Goal: Task Accomplishment & Management: Complete application form

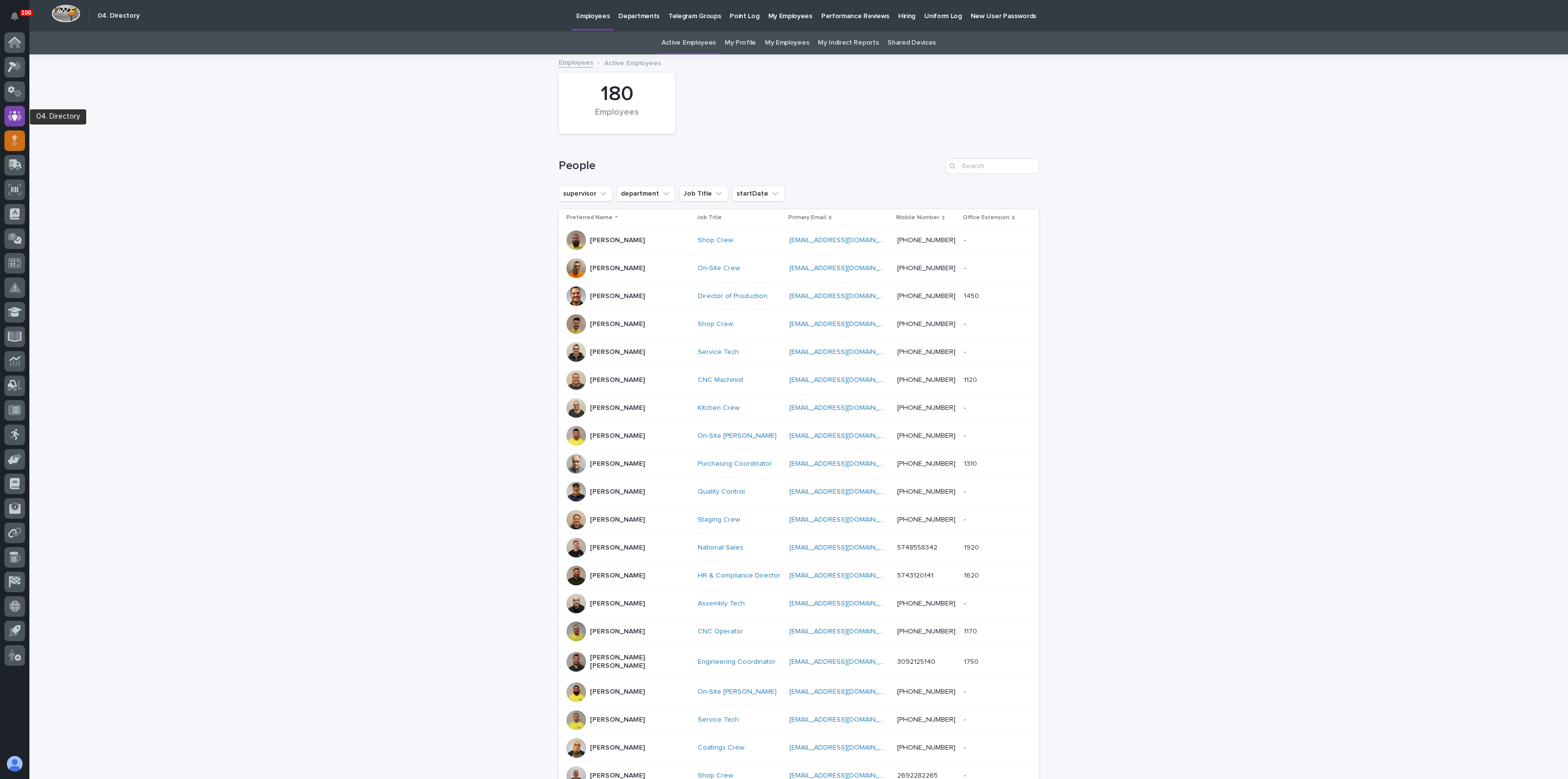
click at [18, 135] on div at bounding box center [15, 141] width 21 height 21
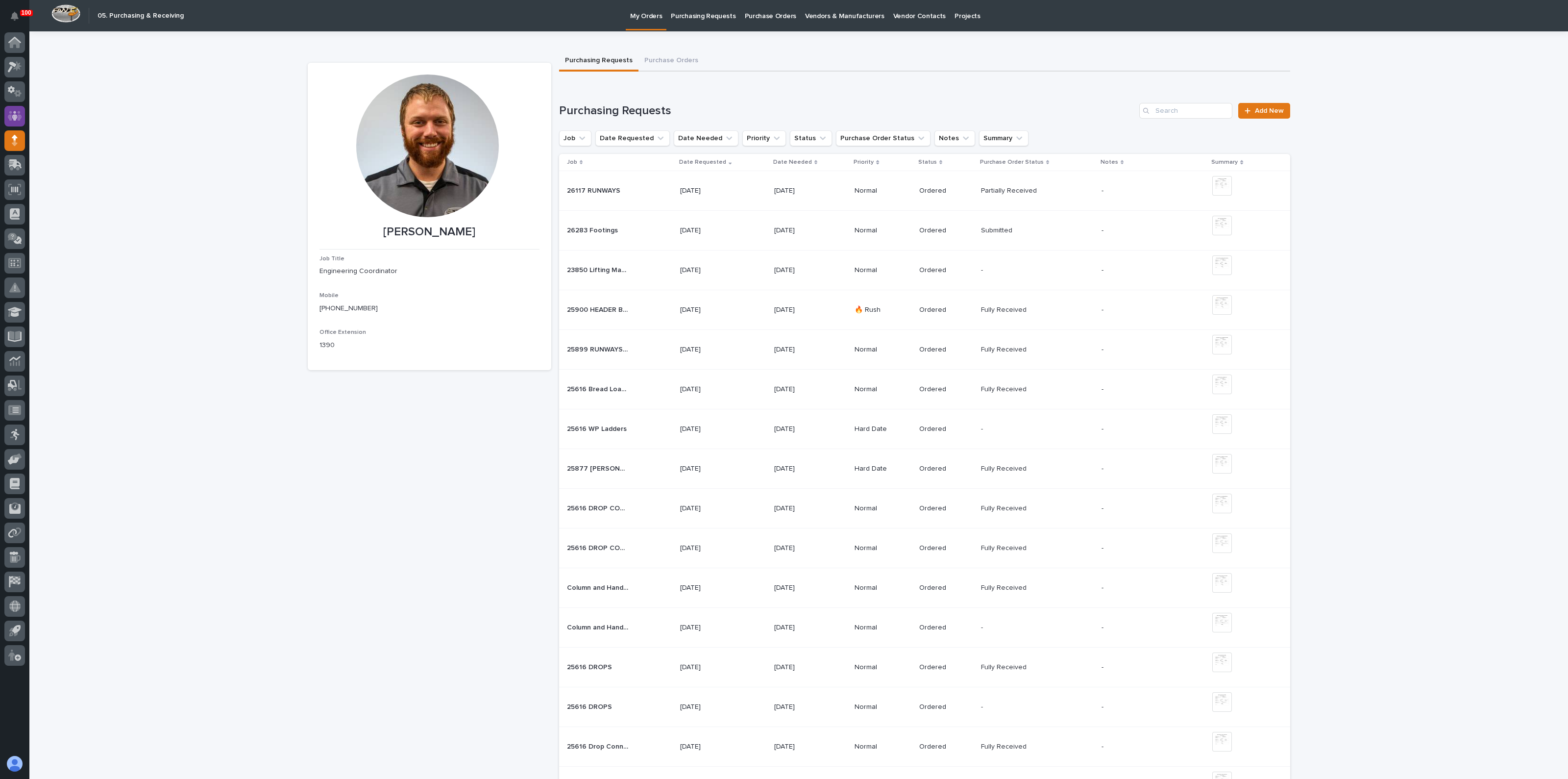
click at [16, 120] on icon at bounding box center [15, 116] width 14 height 12
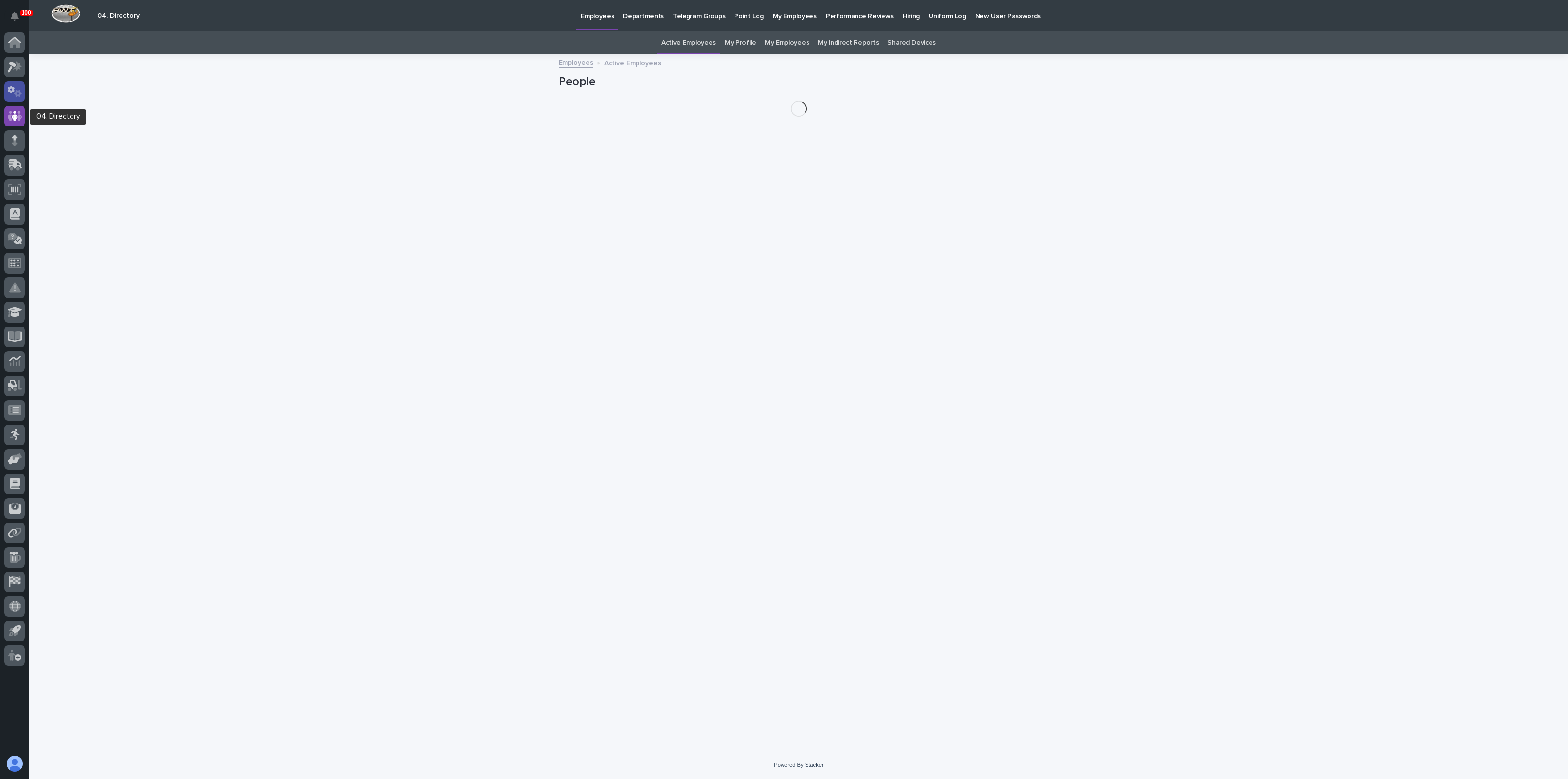
click at [12, 89] on icon at bounding box center [11, 90] width 7 height 7
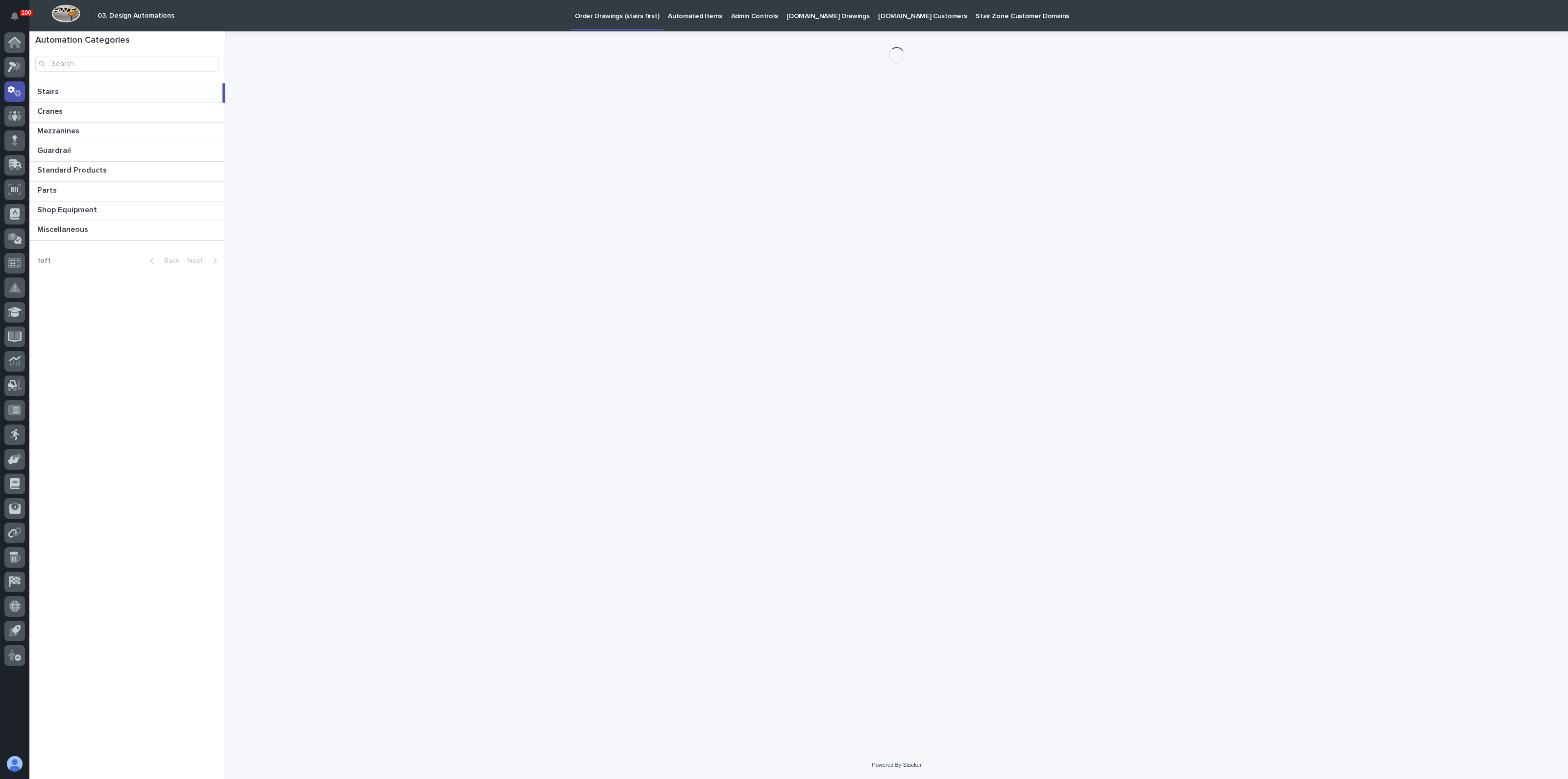
click at [687, 12] on p "Automated Items" at bounding box center [695, 10] width 54 height 21
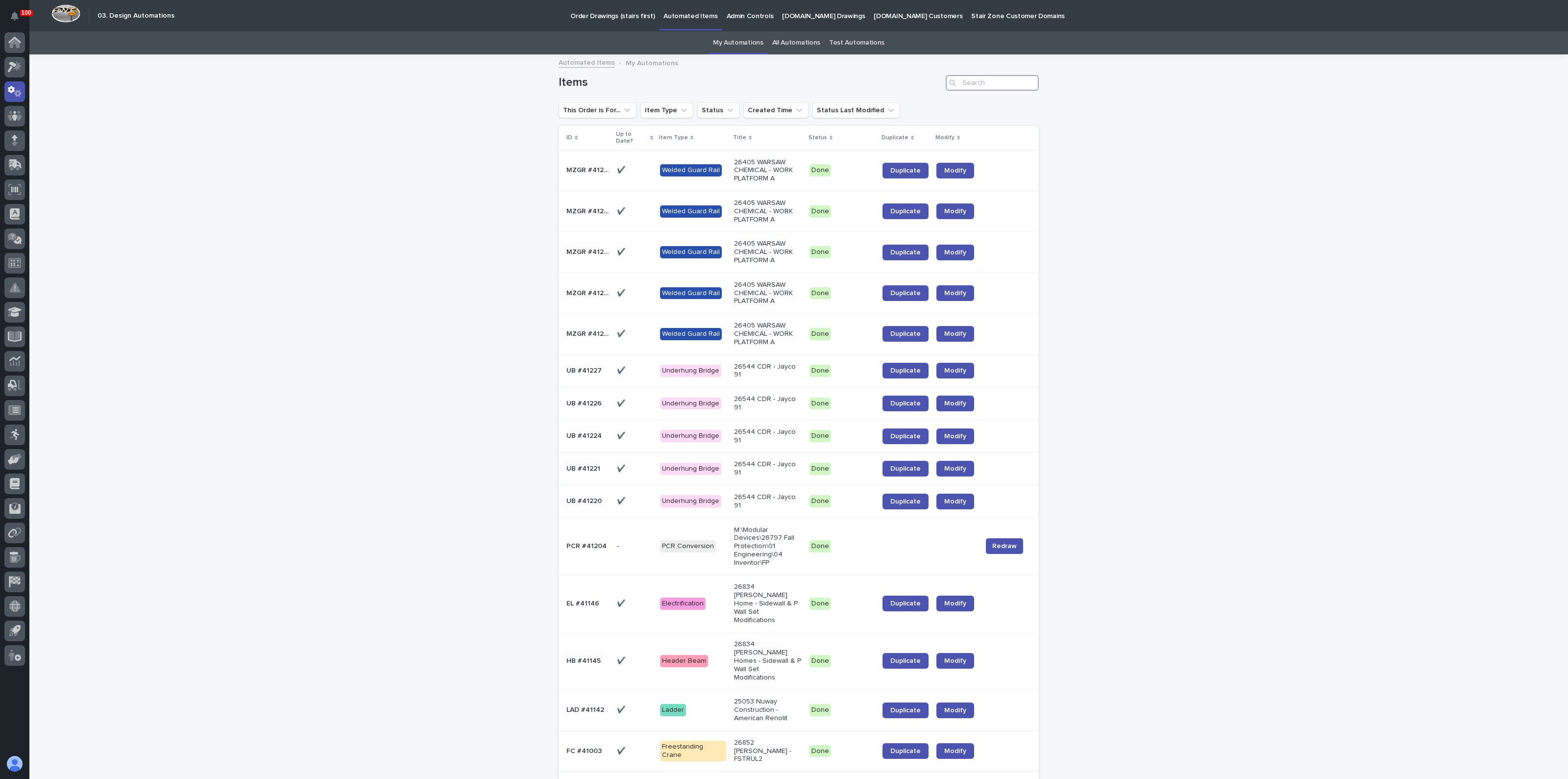
click at [964, 82] on input "Search" at bounding box center [992, 83] width 93 height 16
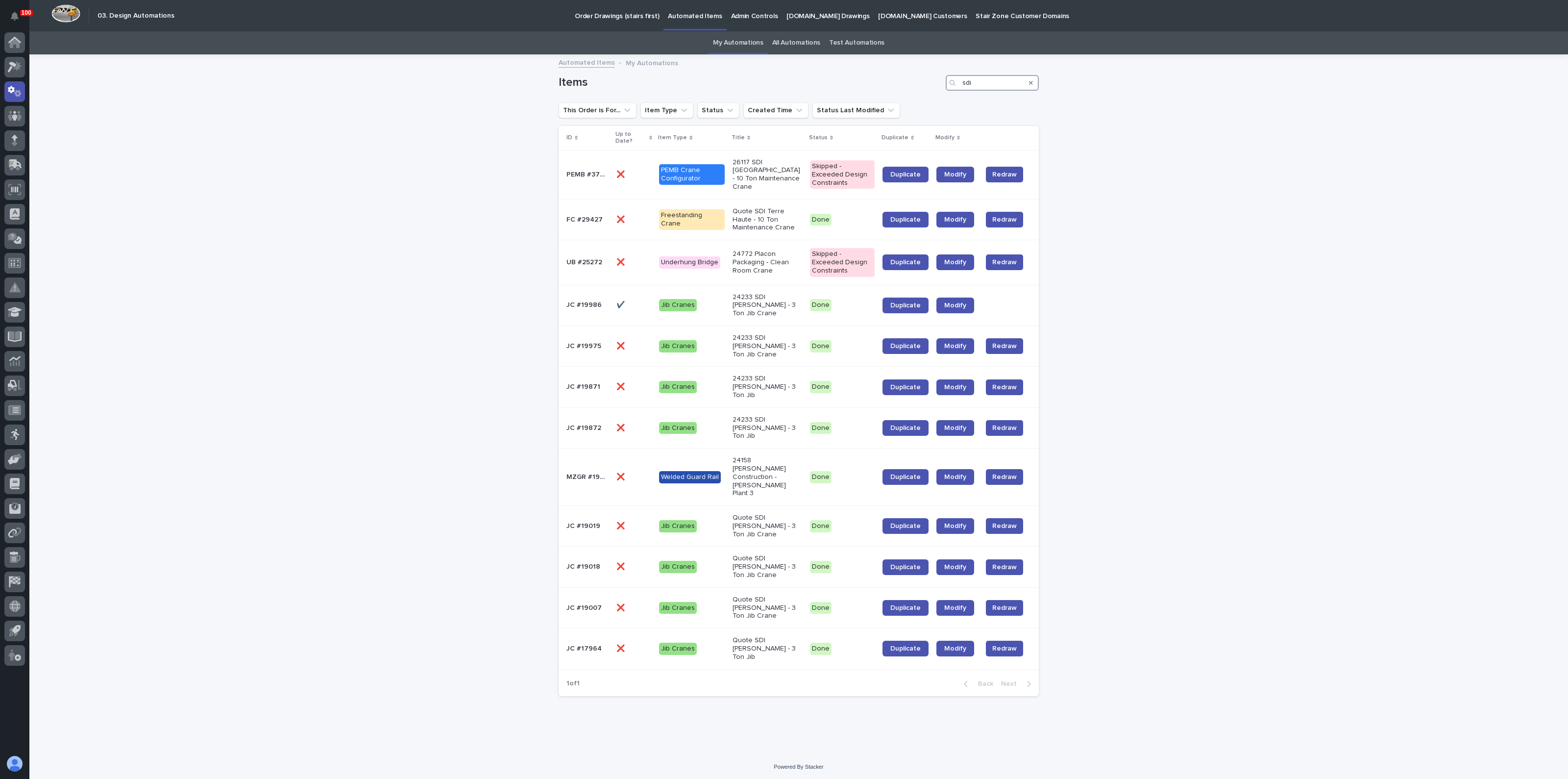
drag, startPoint x: 975, startPoint y: 84, endPoint x: 946, endPoint y: 82, distance: 29.1
click at [951, 82] on div "sdi" at bounding box center [992, 83] width 93 height 16
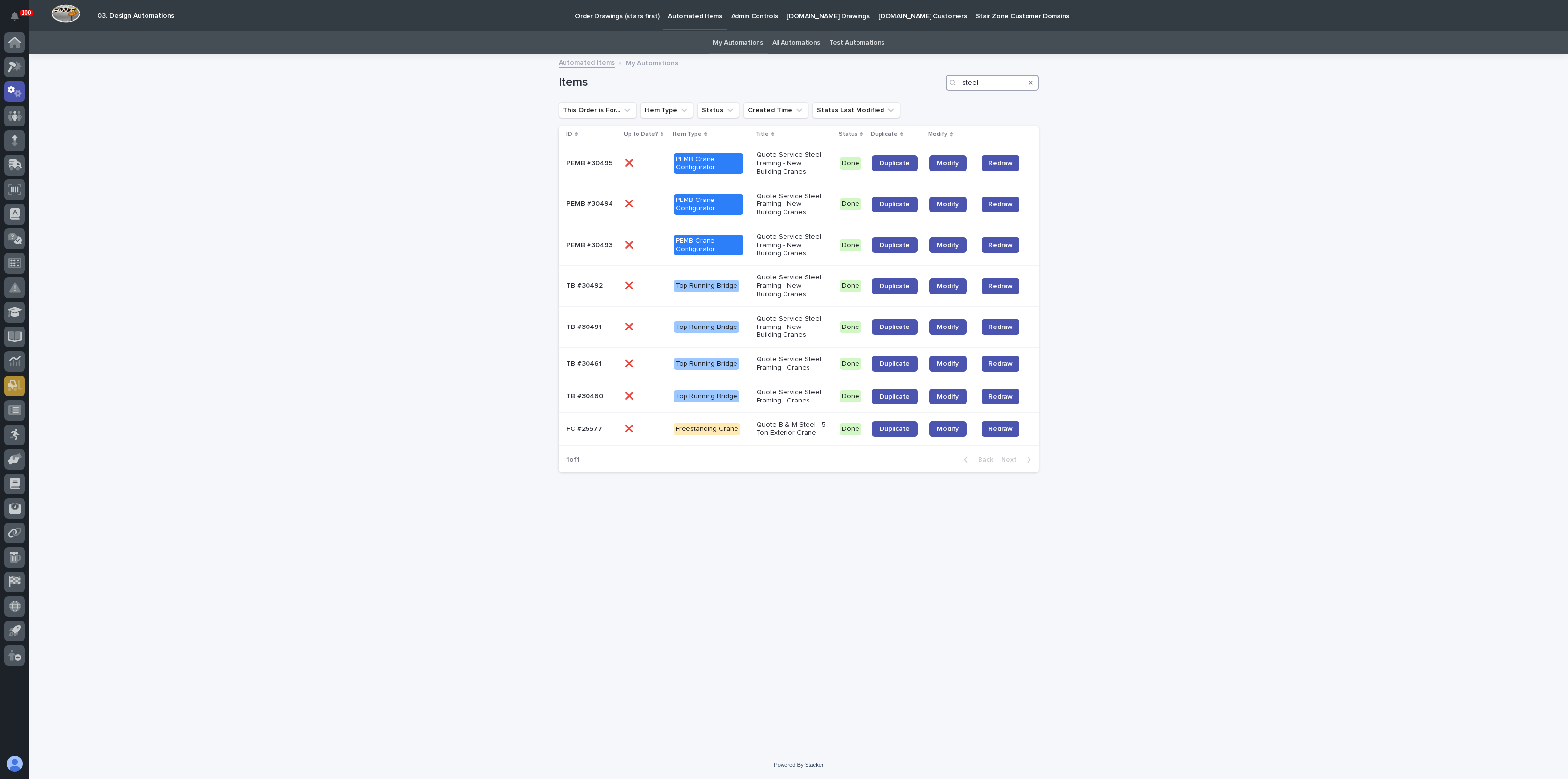
type input "steel"
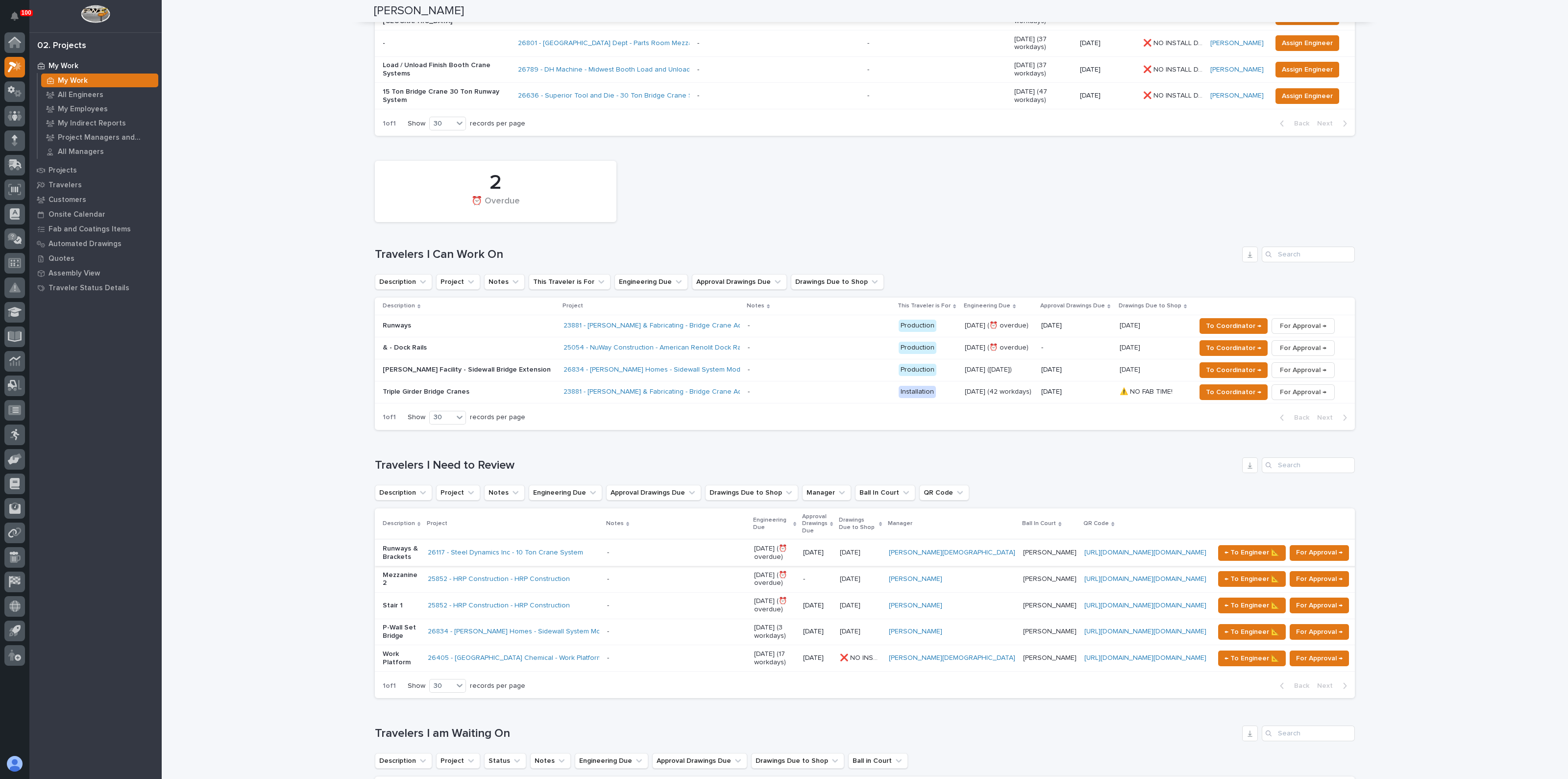
scroll to position [306, 0]
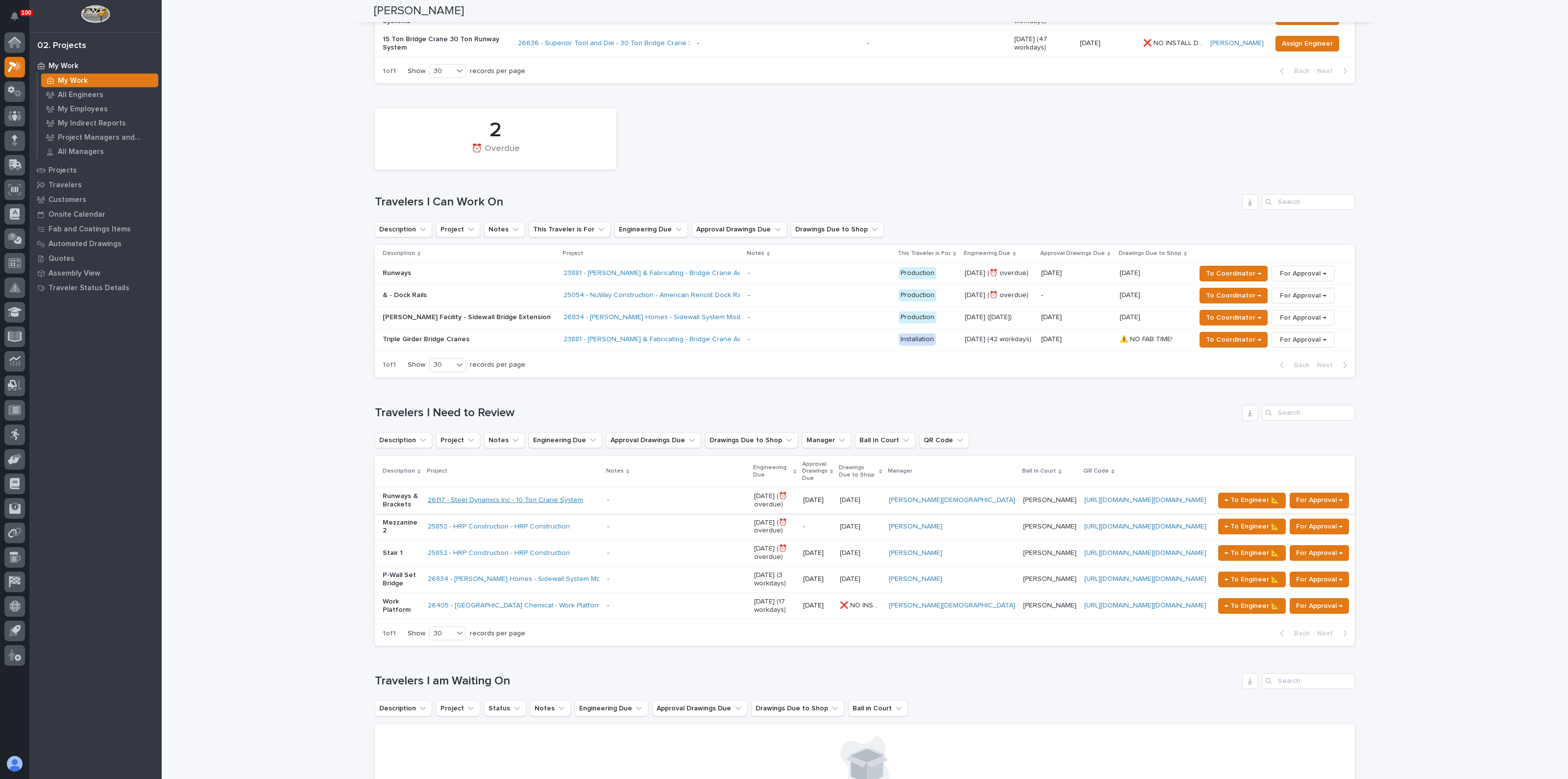
click at [493, 496] on link "26117 - Steel Dynamics Inc - 10 Ton Crane System" at bounding box center [505, 501] width 155 height 9
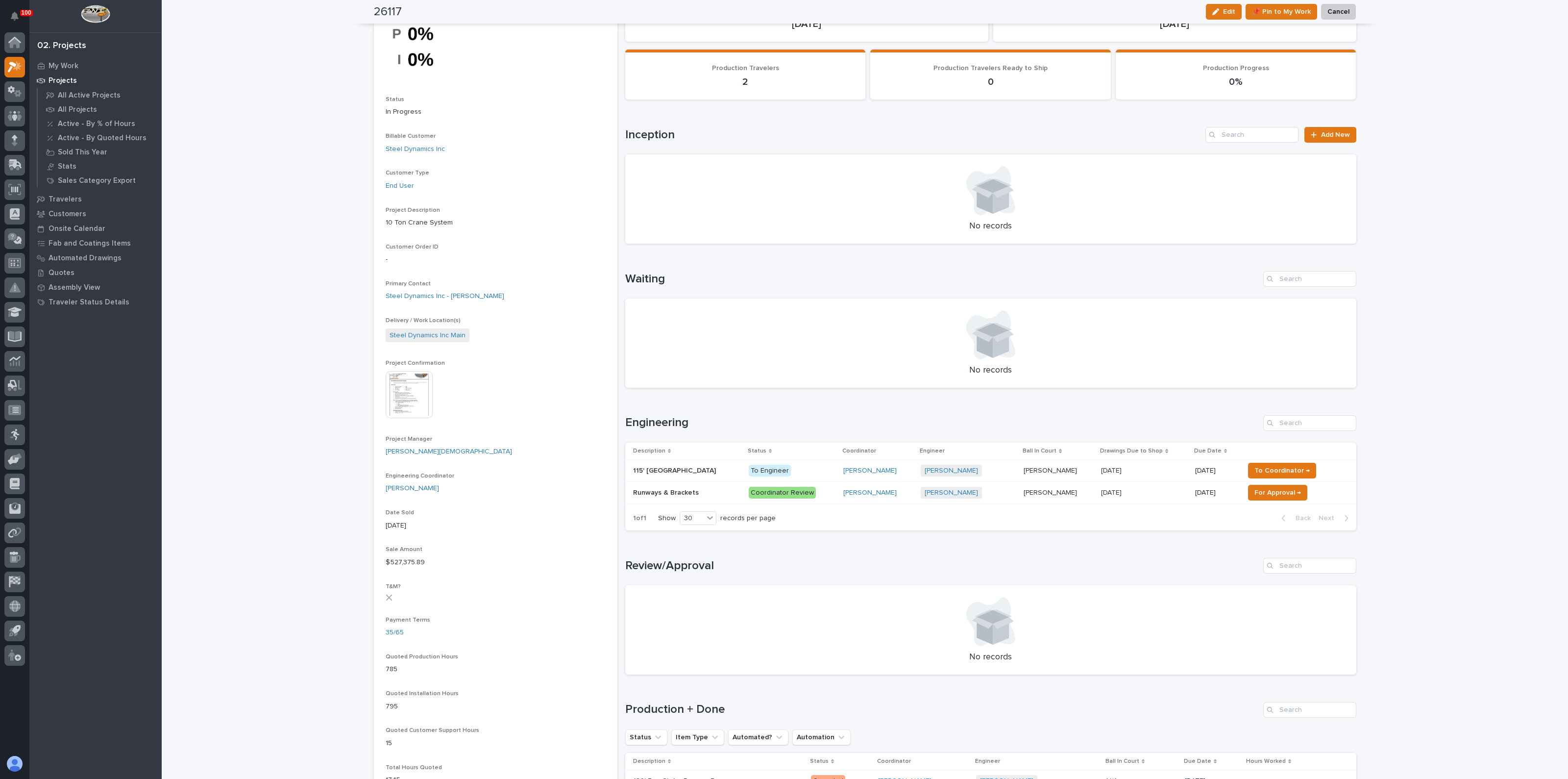
scroll to position [61, 0]
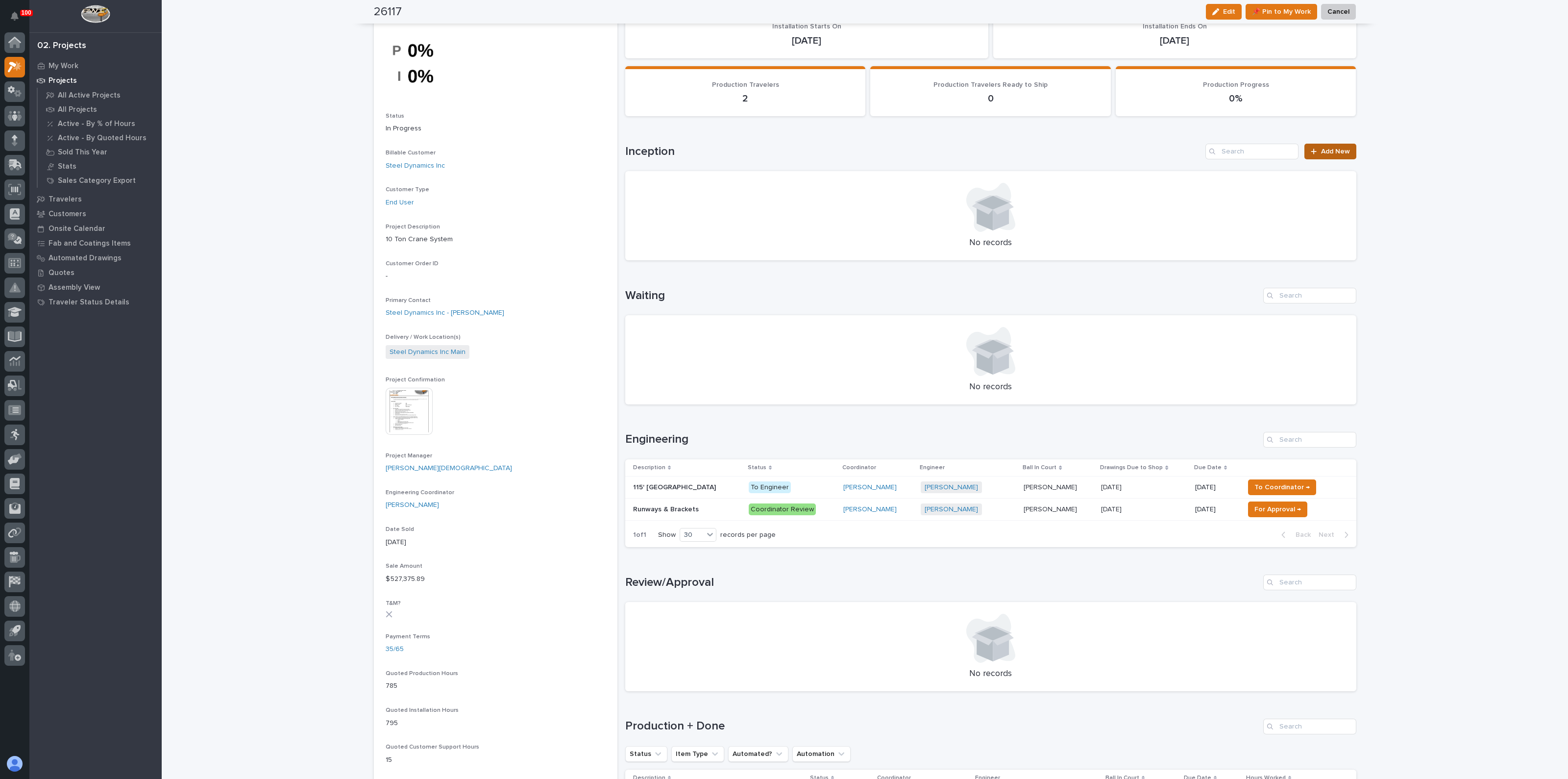
click at [1316, 153] on link "Add New" at bounding box center [1330, 152] width 52 height 16
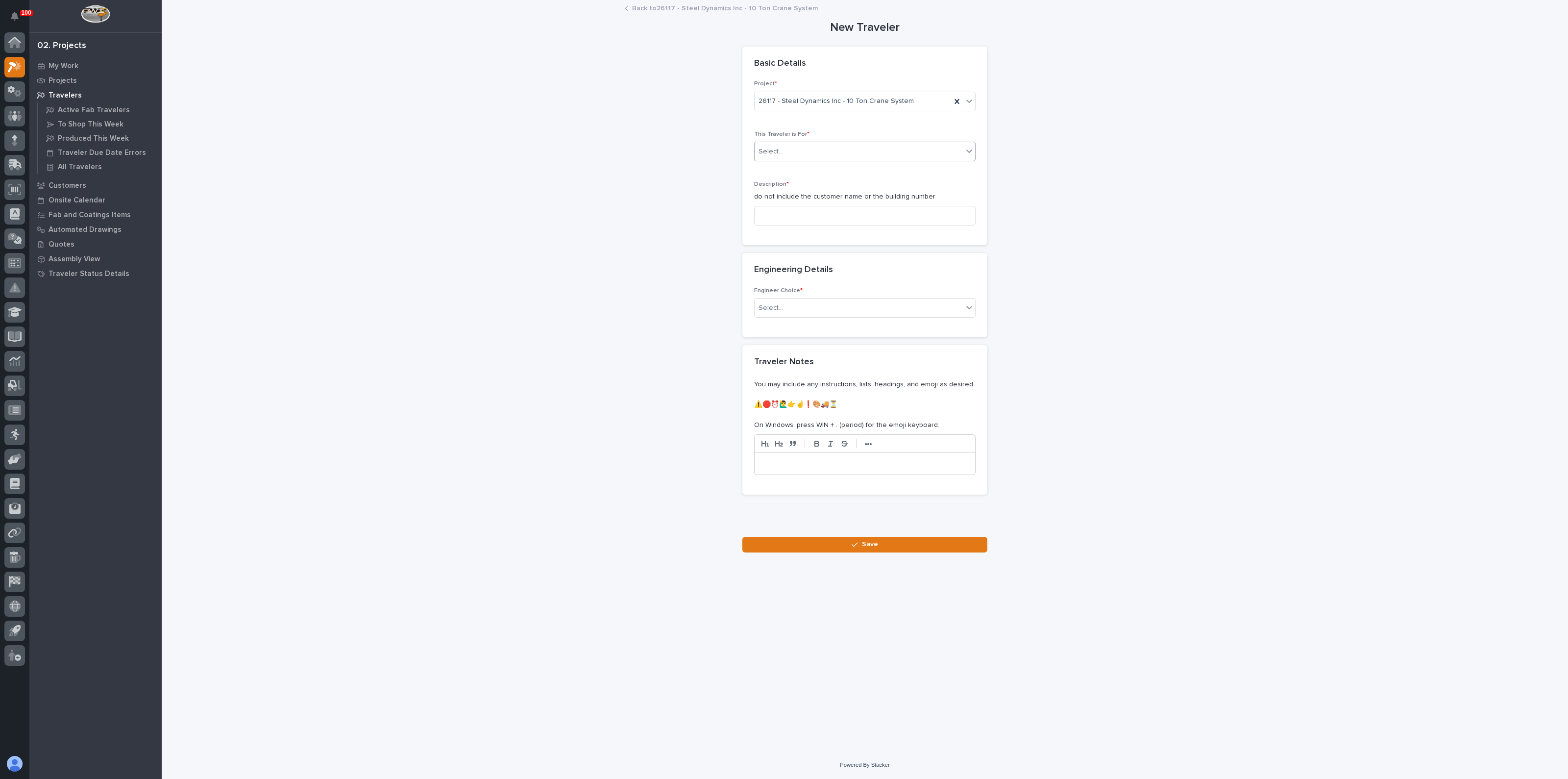
click at [803, 152] on div "Select..." at bounding box center [859, 152] width 208 height 16
click at [786, 171] on span "Production" at bounding box center [777, 169] width 38 height 11
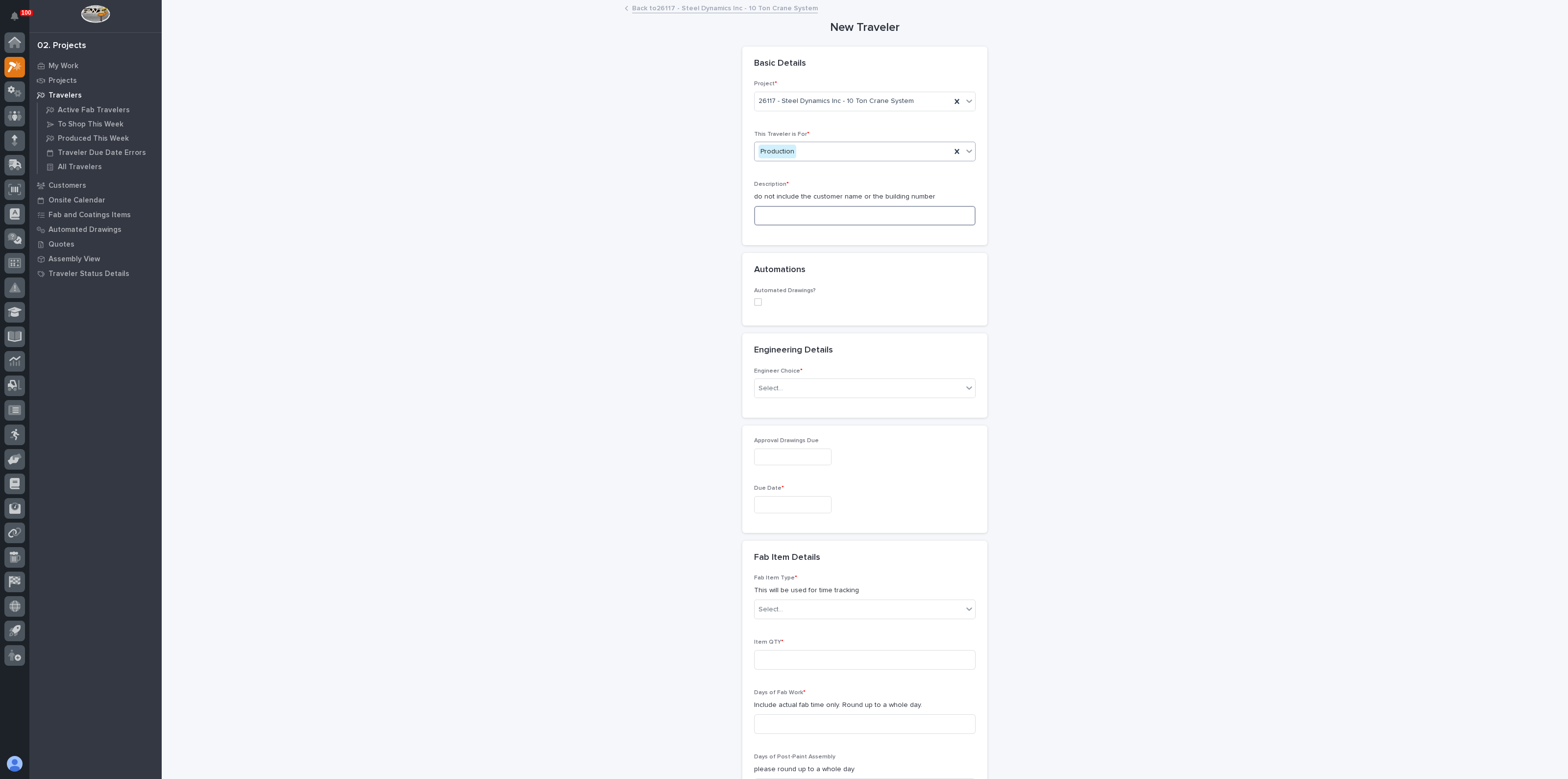
click at [791, 216] on input at bounding box center [865, 216] width 222 height 19
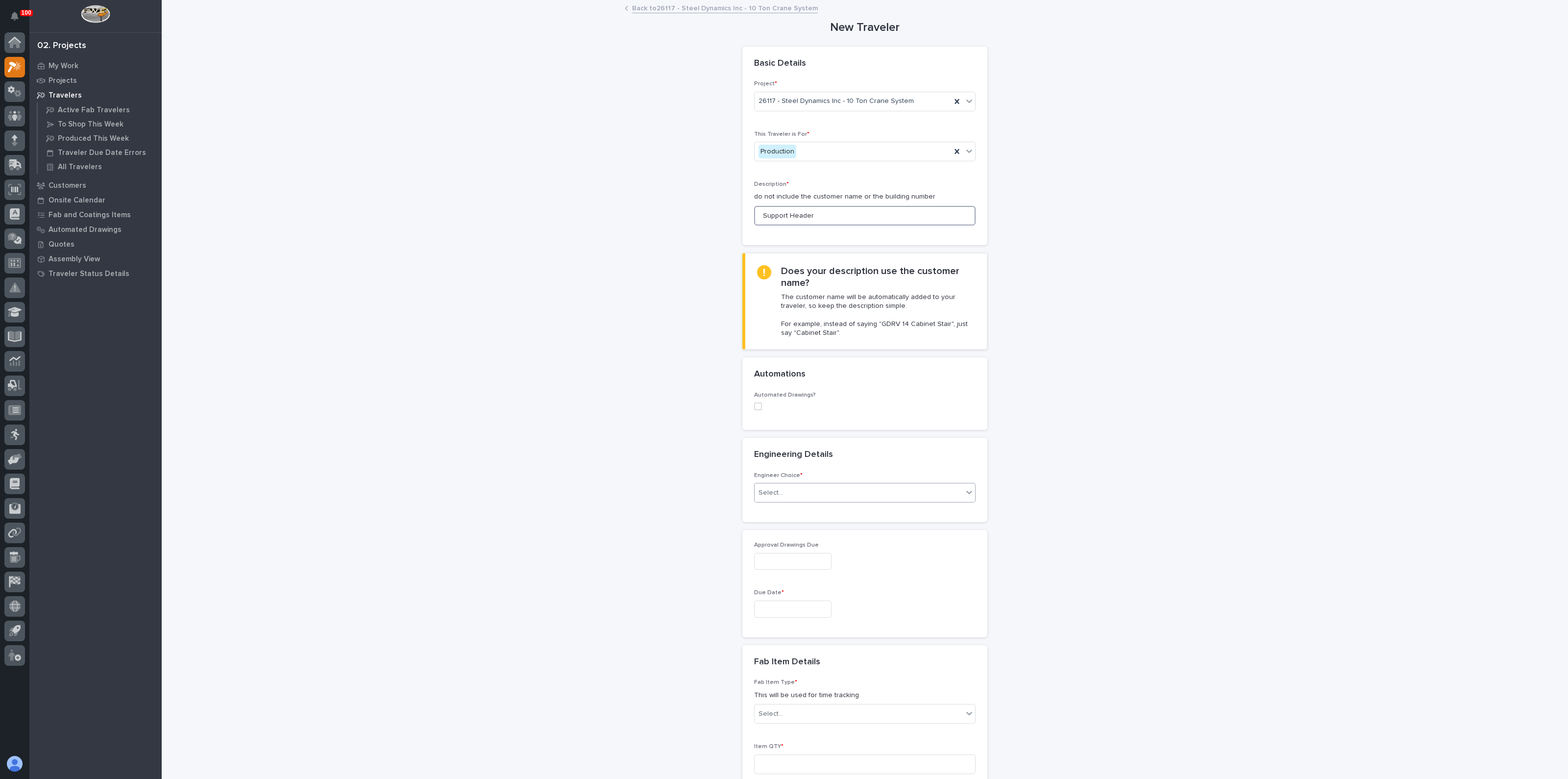
type input "Support Header"
click at [784, 492] on div "Select..." at bounding box center [859, 493] width 208 height 16
click at [775, 542] on div "I know who will draw this" at bounding box center [860, 545] width 220 height 17
click at [777, 658] on div "Select..." at bounding box center [859, 655] width 208 height 16
type input "*******"
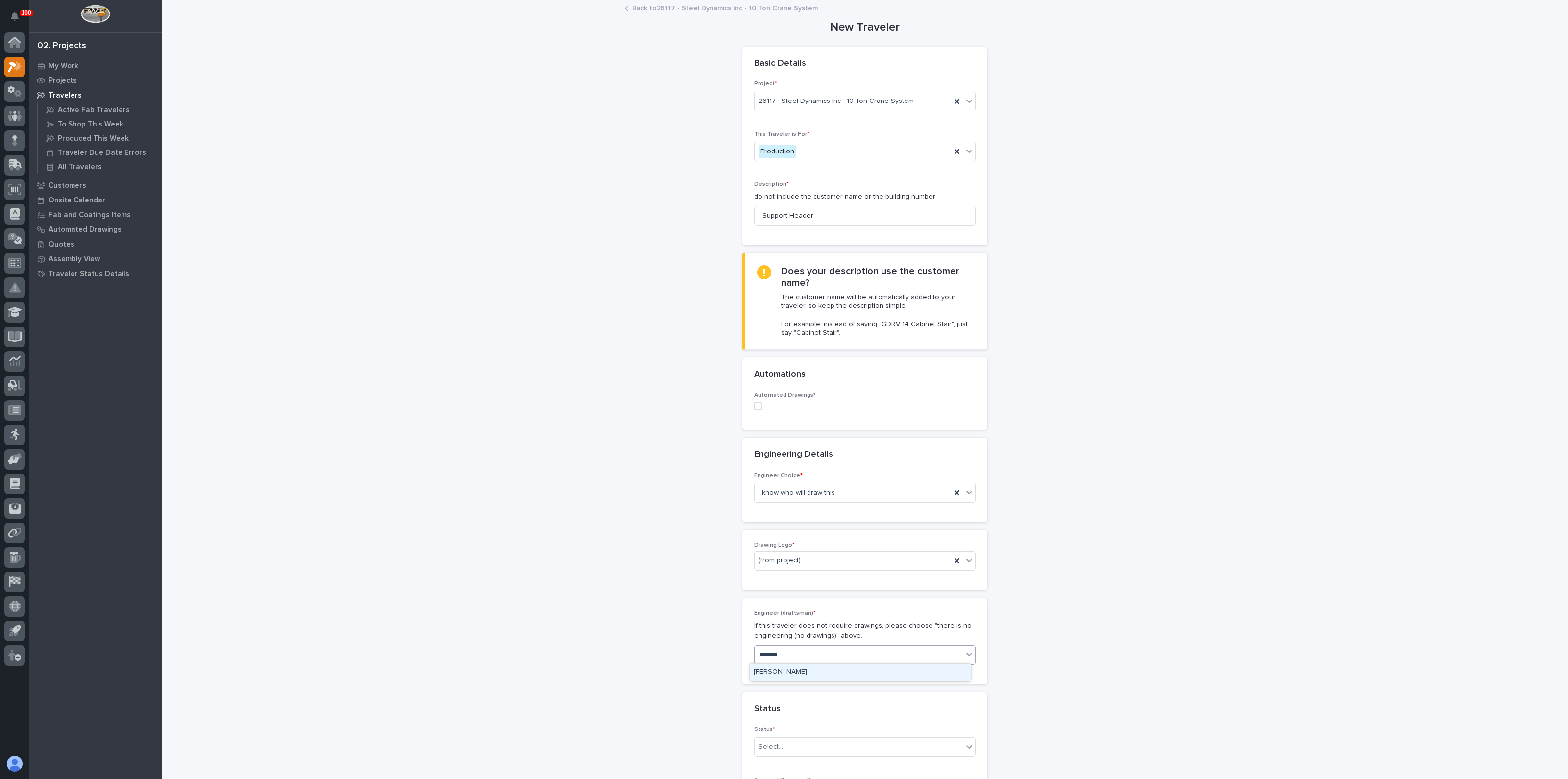
click at [778, 677] on div "[PERSON_NAME]" at bounding box center [860, 672] width 220 height 17
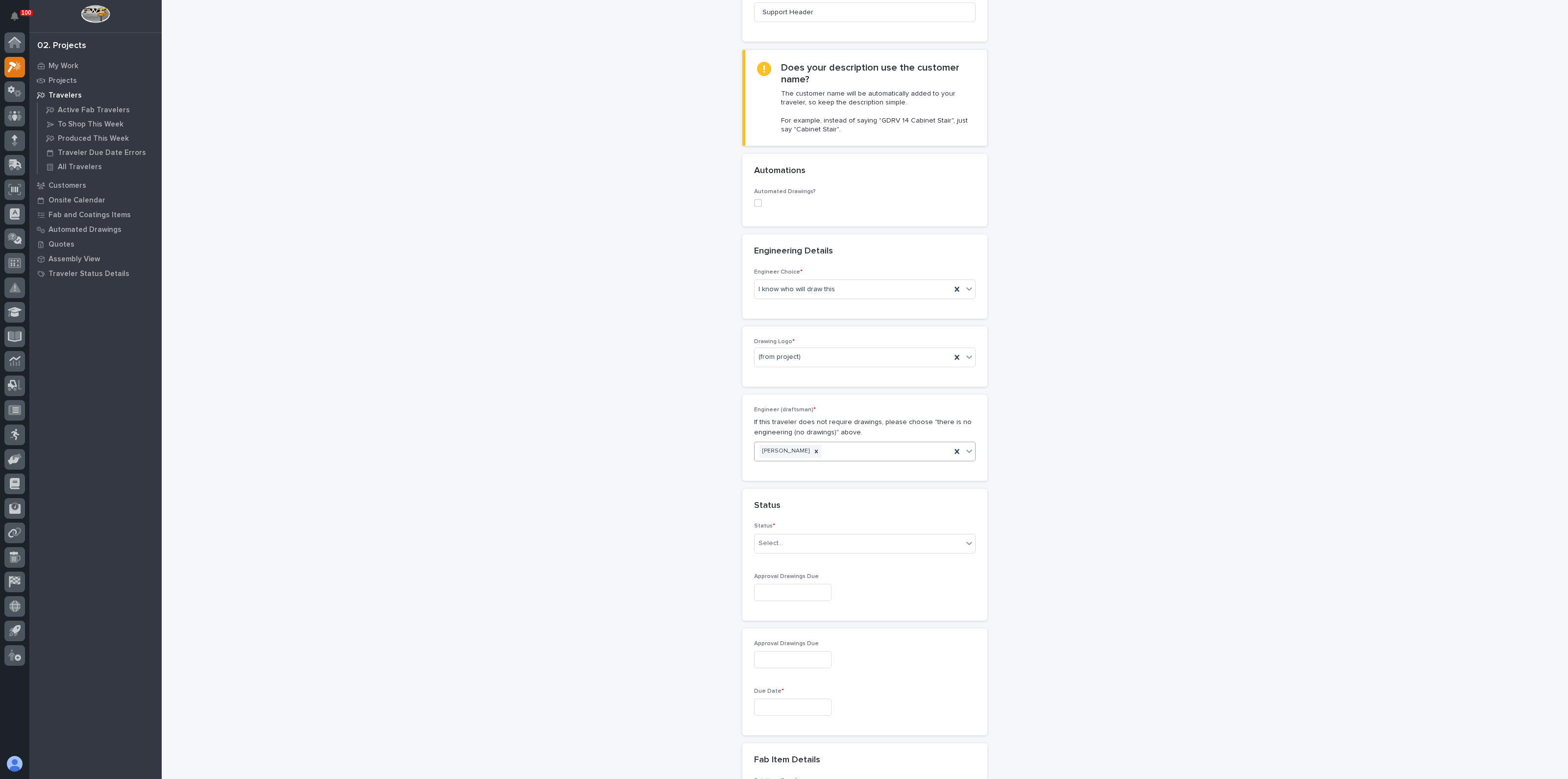
scroll to position [306, 0]
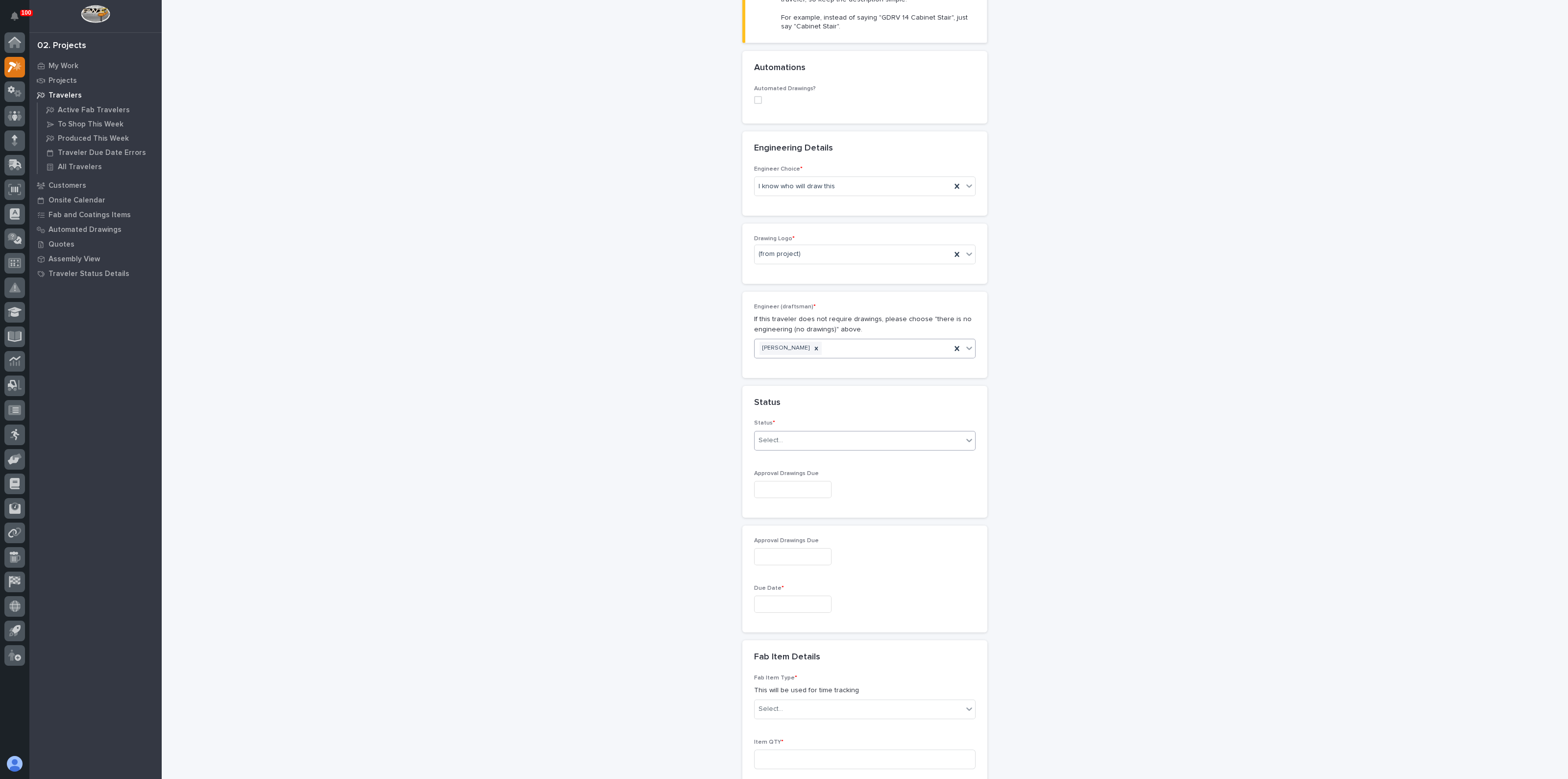
click at [758, 437] on div "Select..." at bounding box center [771, 440] width 24 height 10
click at [776, 473] on div "To Engineer" at bounding box center [860, 475] width 220 height 17
click at [716, 537] on div "**********" at bounding box center [865, 470] width 982 height 1553
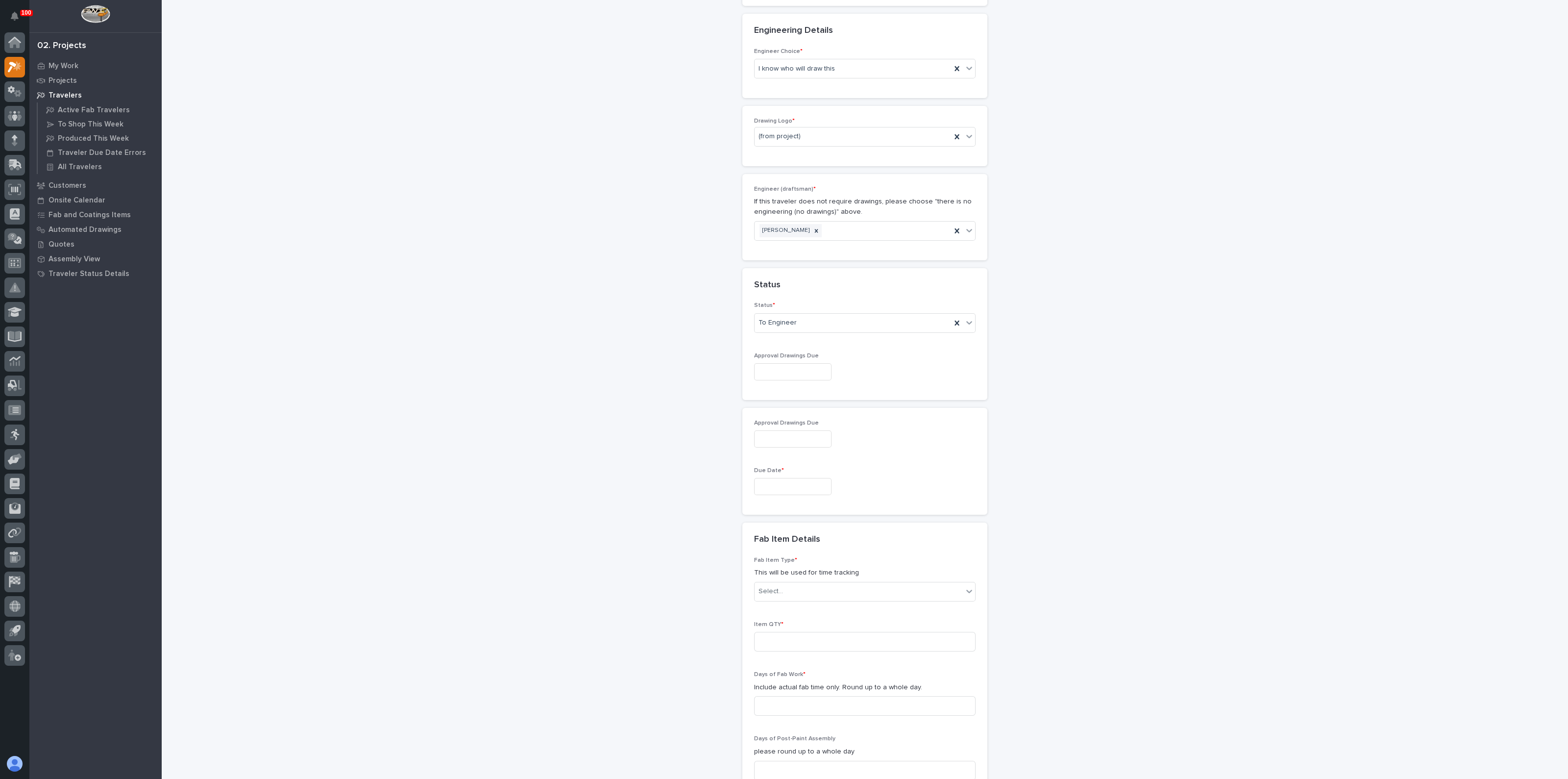
scroll to position [429, 0]
click at [789, 487] on input "text" at bounding box center [793, 482] width 77 height 17
click at [750, 428] on div "29" at bounding box center [751, 432] width 13 height 13
type input "**********"
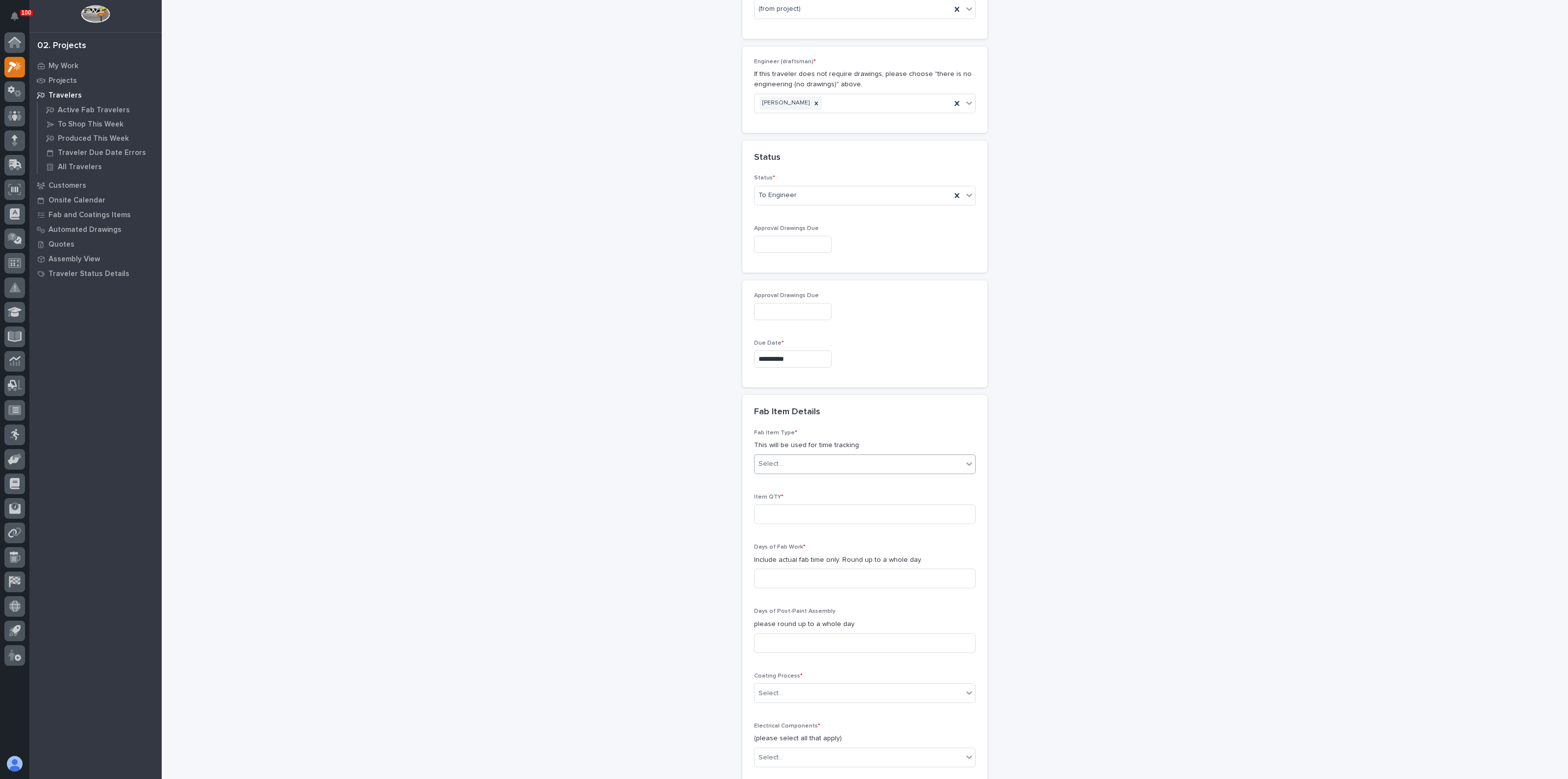
click at [777, 466] on div "Select..." at bounding box center [859, 464] width 208 height 16
click at [803, 539] on div "Crane Components - Other" at bounding box center [860, 538] width 220 height 17
click at [761, 516] on input at bounding box center [865, 514] width 222 height 19
type input "1"
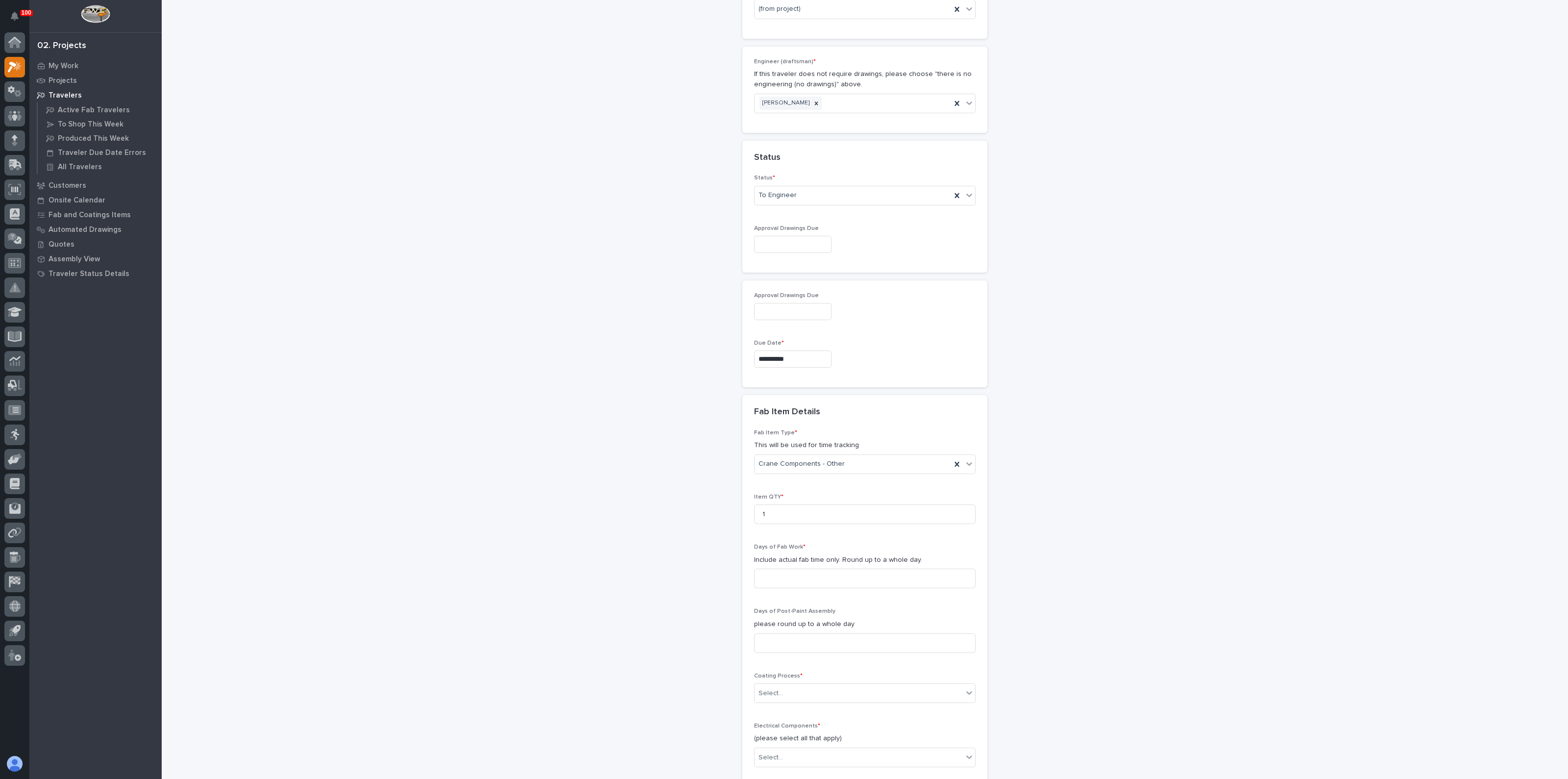
click at [796, 593] on div "Days of Fab Work * Include actual fab time only. Round up to a whole day." at bounding box center [865, 570] width 222 height 52
click at [797, 585] on input at bounding box center [865, 579] width 222 height 19
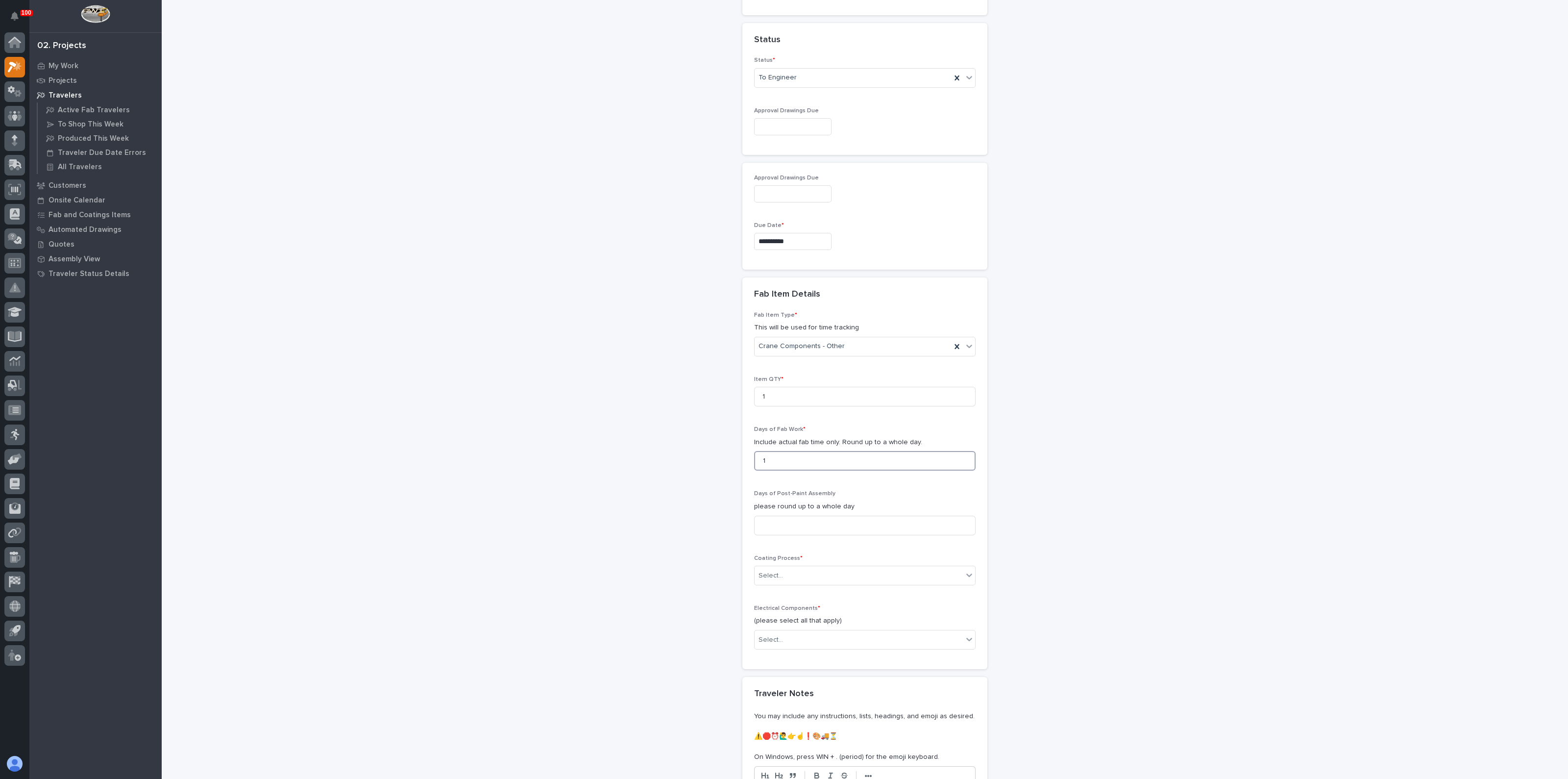
scroll to position [674, 0]
type input "1"
click at [768, 569] on div "Select..." at bounding box center [771, 571] width 24 height 10
click at [777, 610] on div "In-House Paint/Powder" at bounding box center [860, 604] width 220 height 17
click at [718, 620] on div "**********" at bounding box center [865, 103] width 982 height 1553
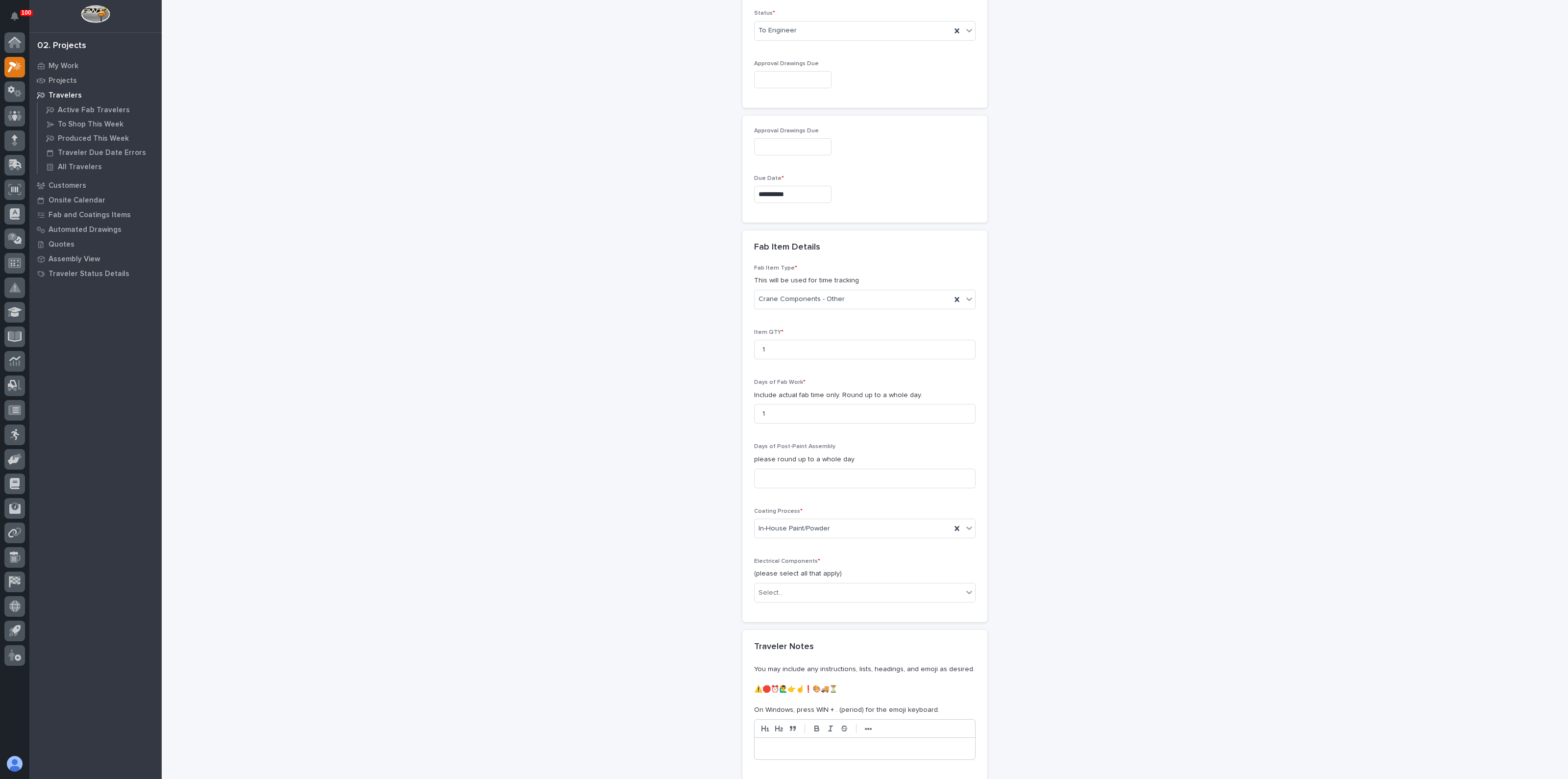
scroll to position [736, 0]
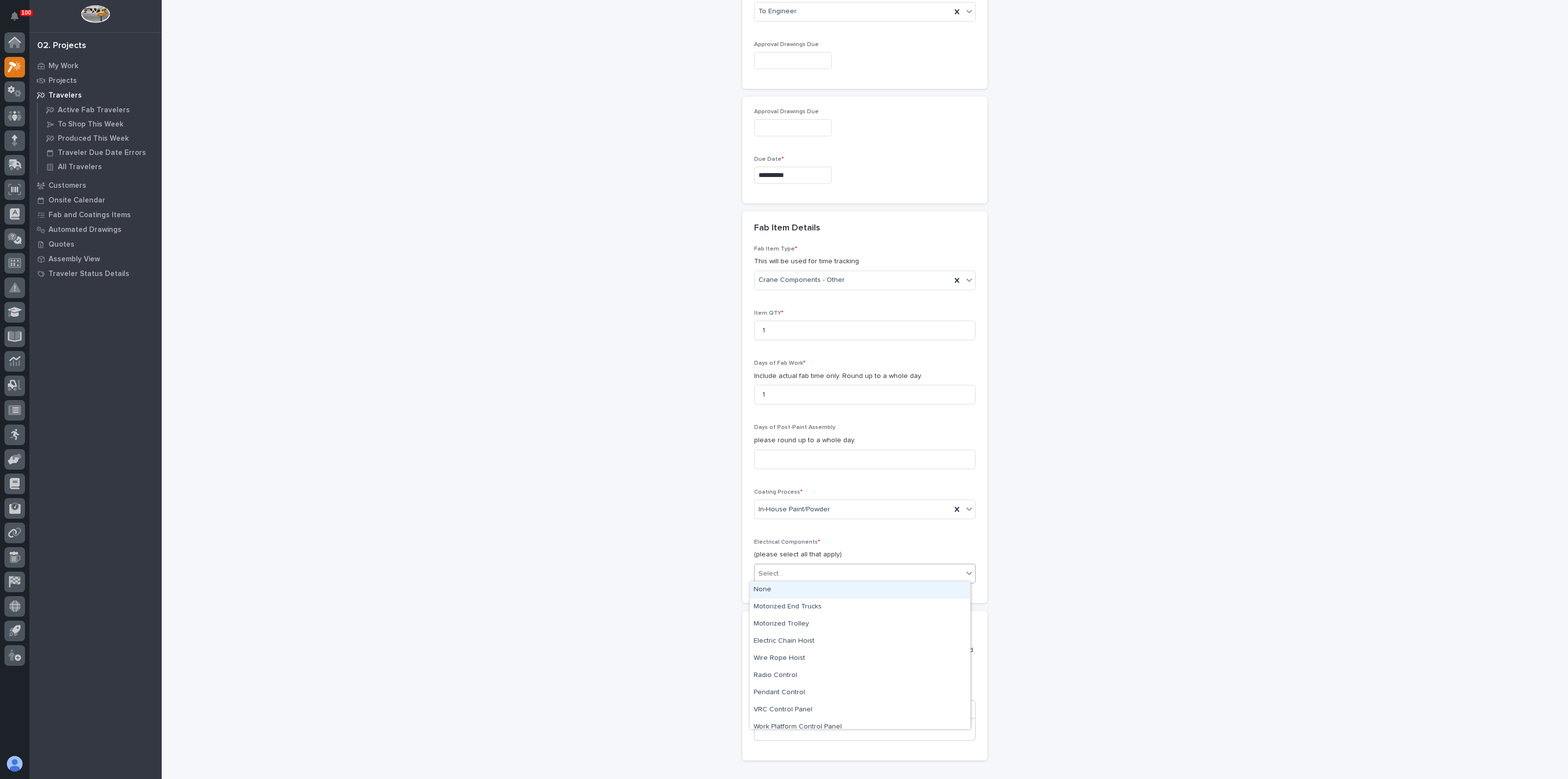
click at [775, 571] on div "Select..." at bounding box center [771, 574] width 24 height 10
click at [769, 588] on div "None" at bounding box center [860, 590] width 220 height 17
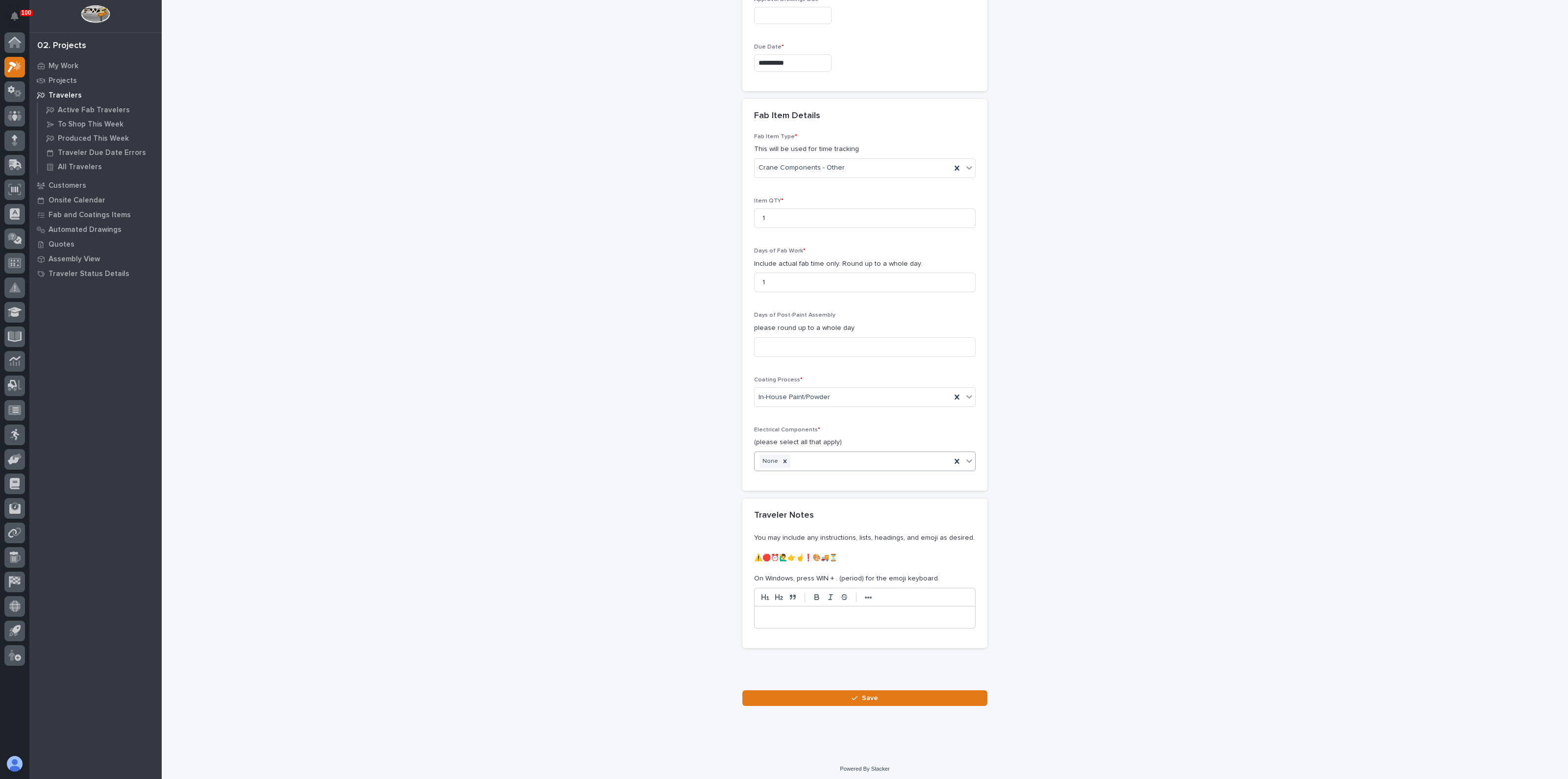
scroll to position [848, 0]
click at [767, 695] on button "Save" at bounding box center [865, 698] width 245 height 16
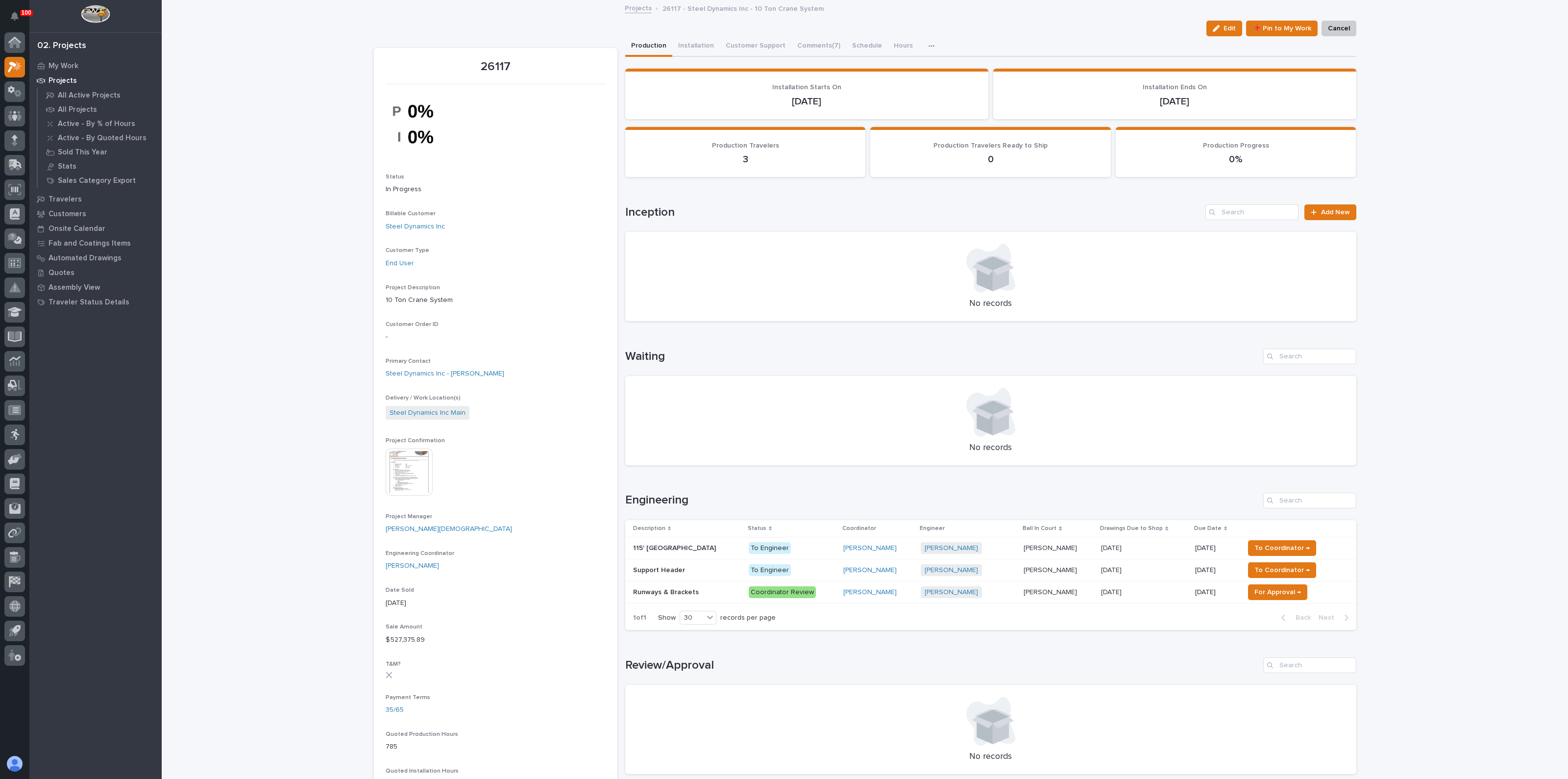
click at [674, 569] on p "Support Header" at bounding box center [660, 569] width 54 height 10
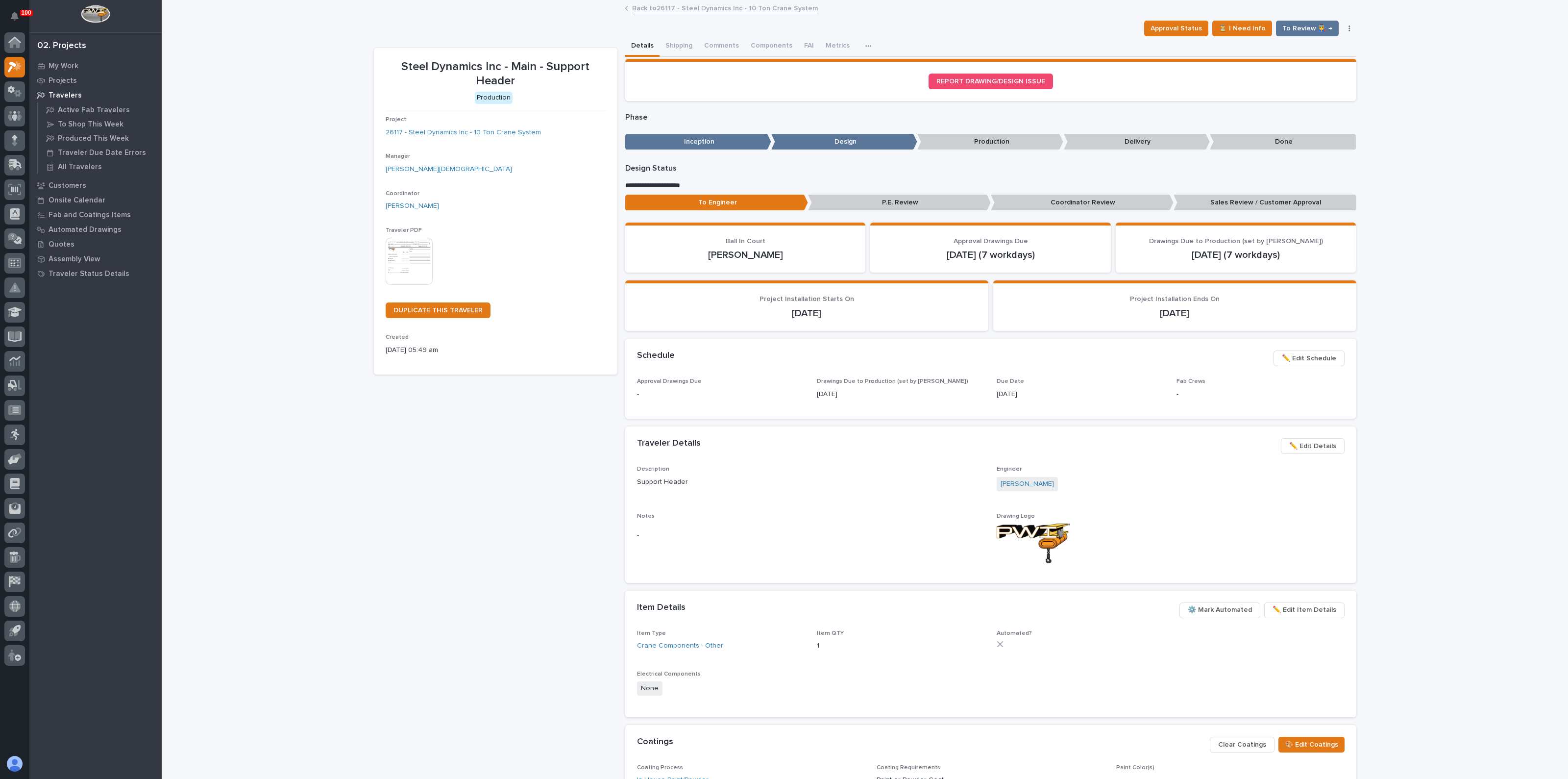
click at [401, 259] on img at bounding box center [409, 261] width 47 height 47
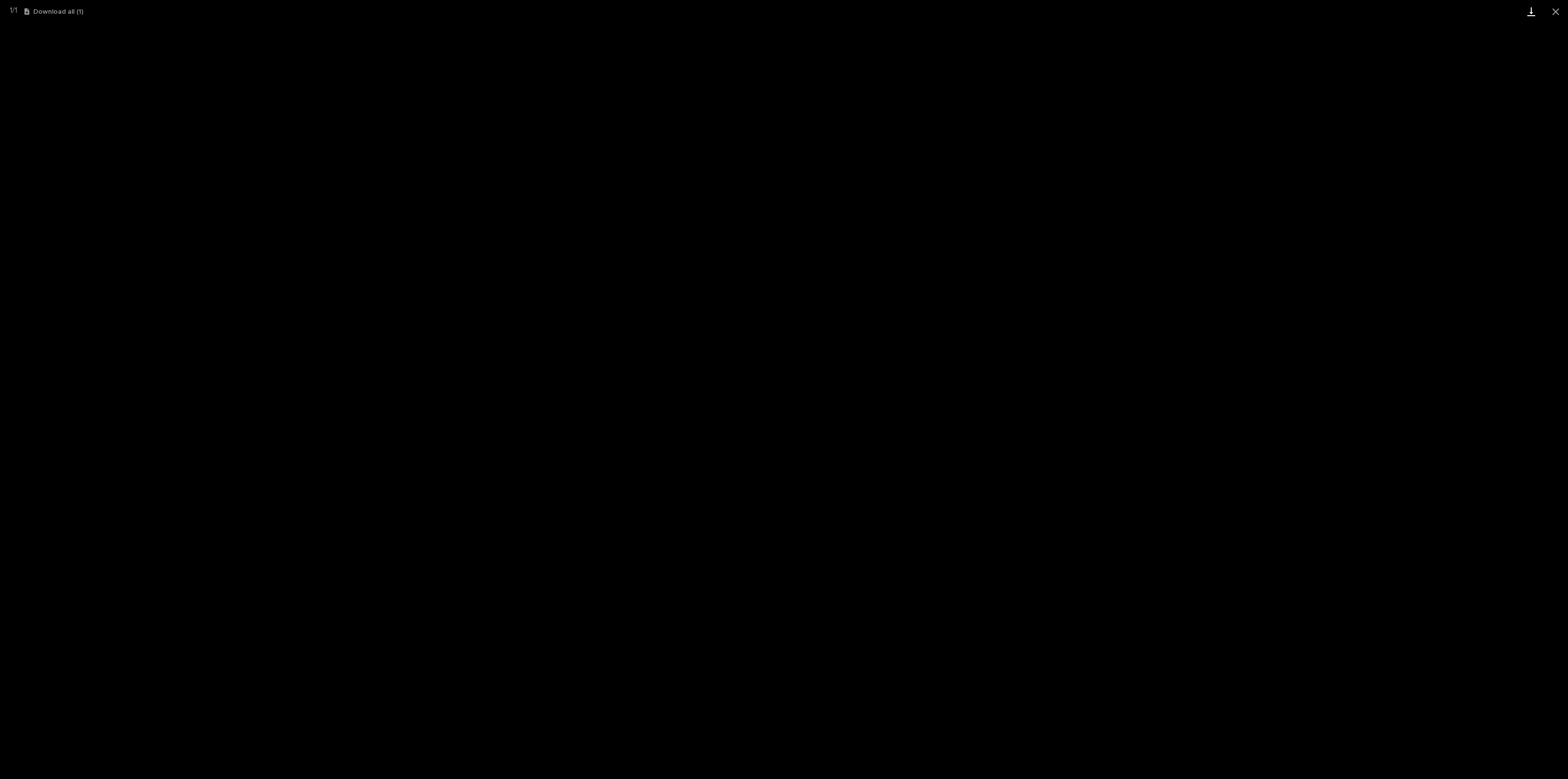
drag, startPoint x: 1554, startPoint y: 8, endPoint x: 1539, endPoint y: 9, distance: 15.0
click at [1554, 9] on button "Close gallery" at bounding box center [1556, 12] width 24 height 23
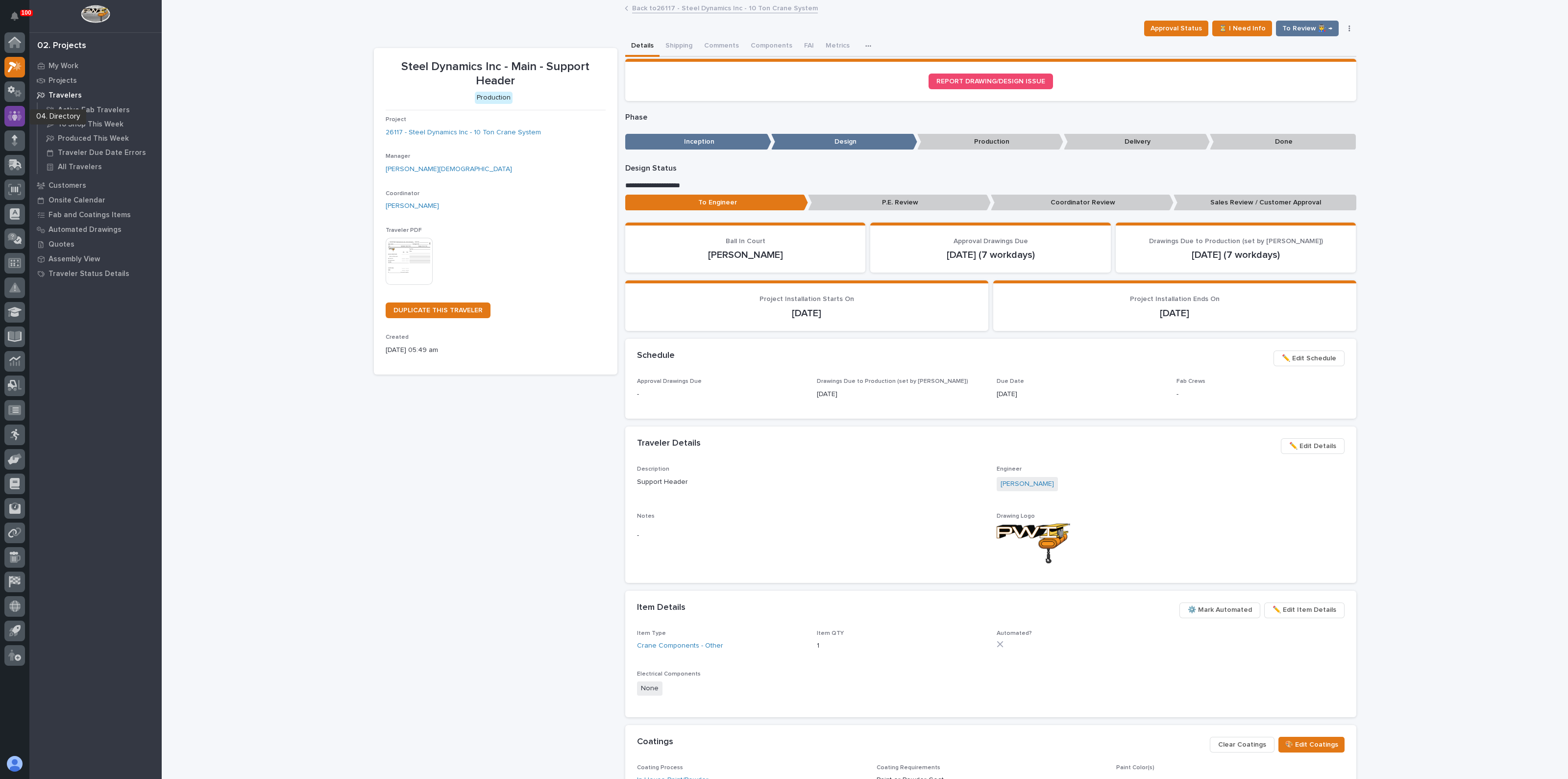
click at [16, 119] on icon at bounding box center [15, 116] width 14 height 12
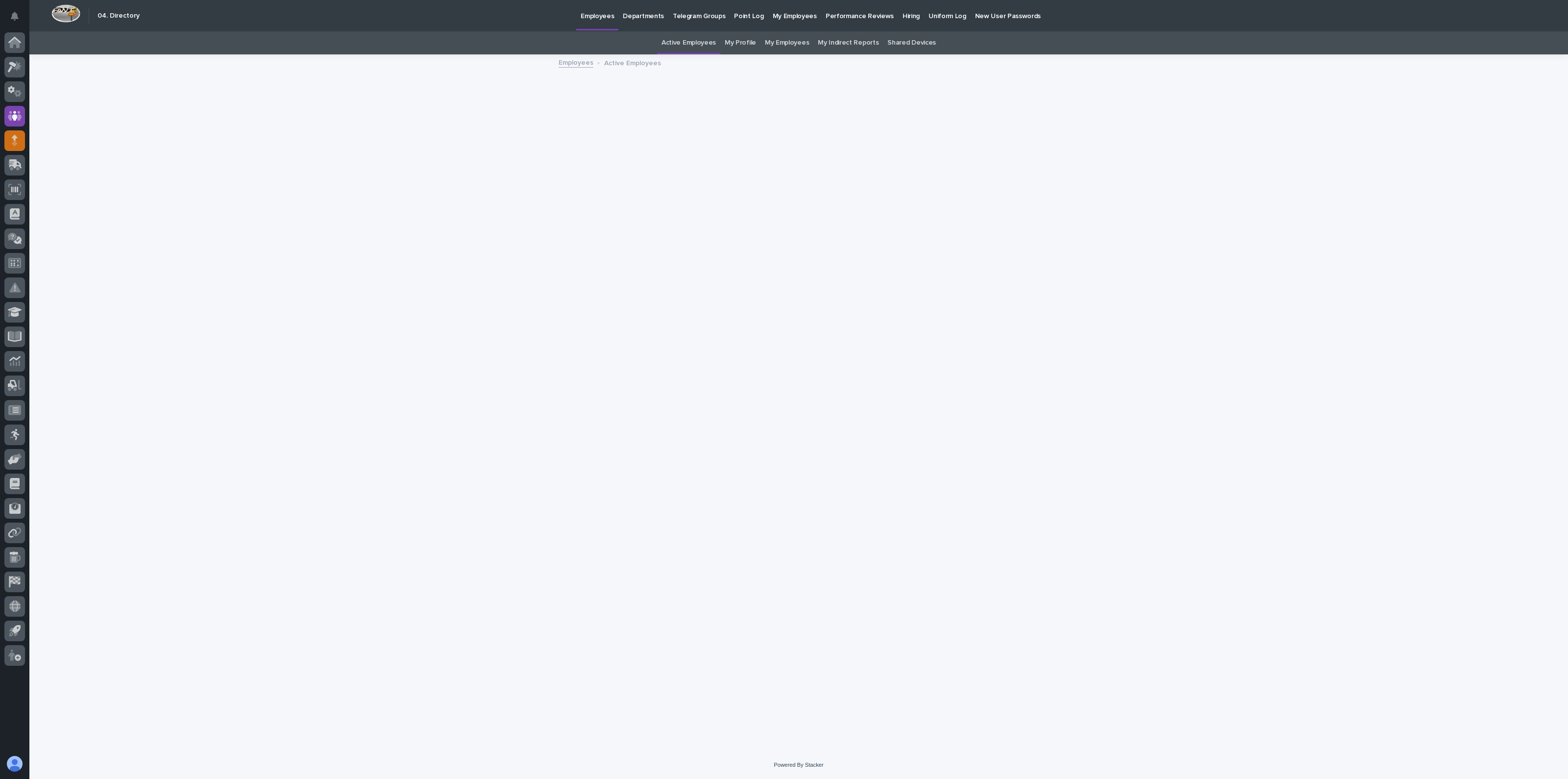
click at [19, 139] on div at bounding box center [15, 141] width 21 height 21
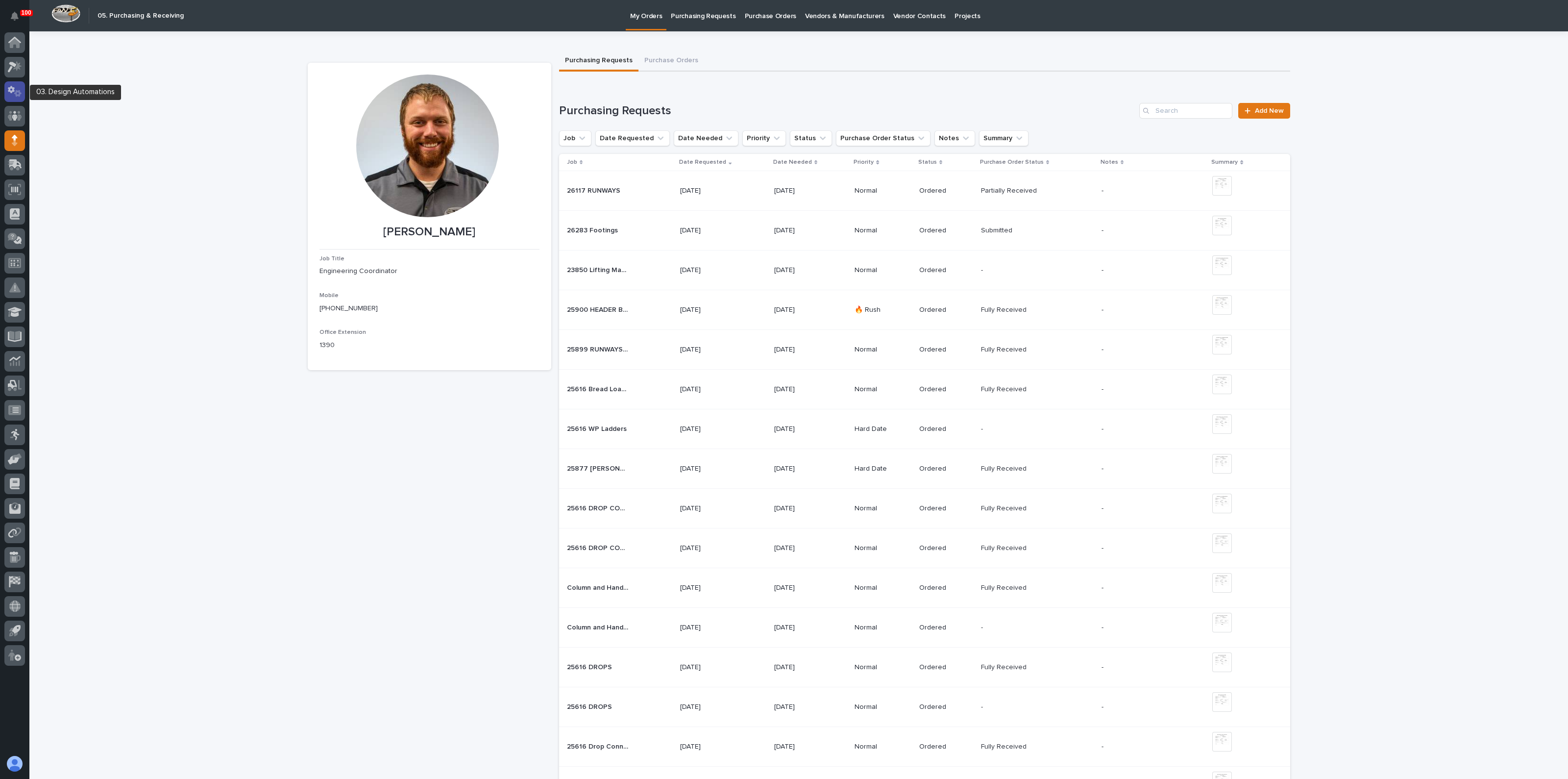
click at [9, 90] on icon at bounding box center [11, 90] width 7 height 7
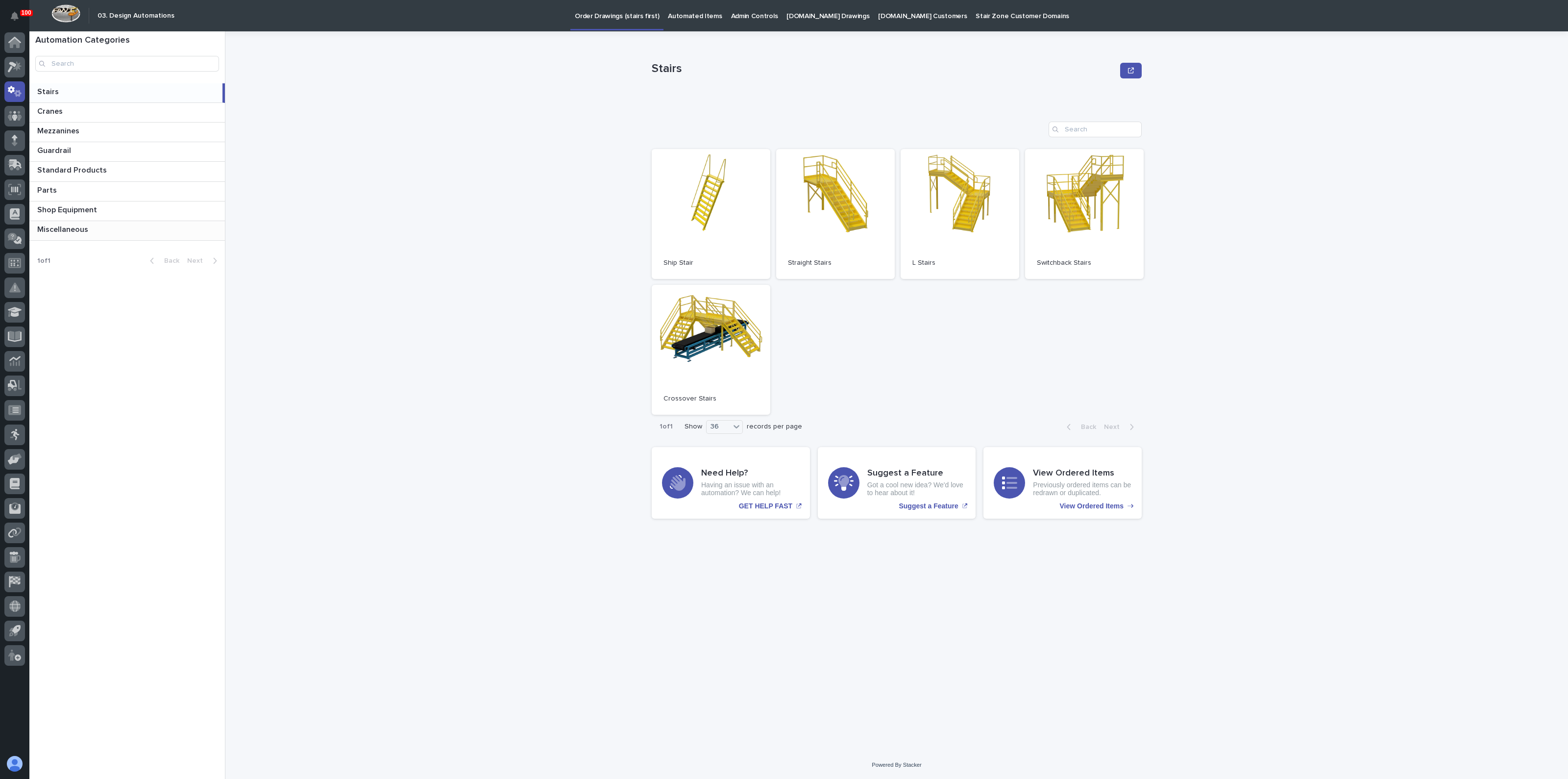
click at [57, 230] on p "Miscellaneous" at bounding box center [63, 228] width 53 height 12
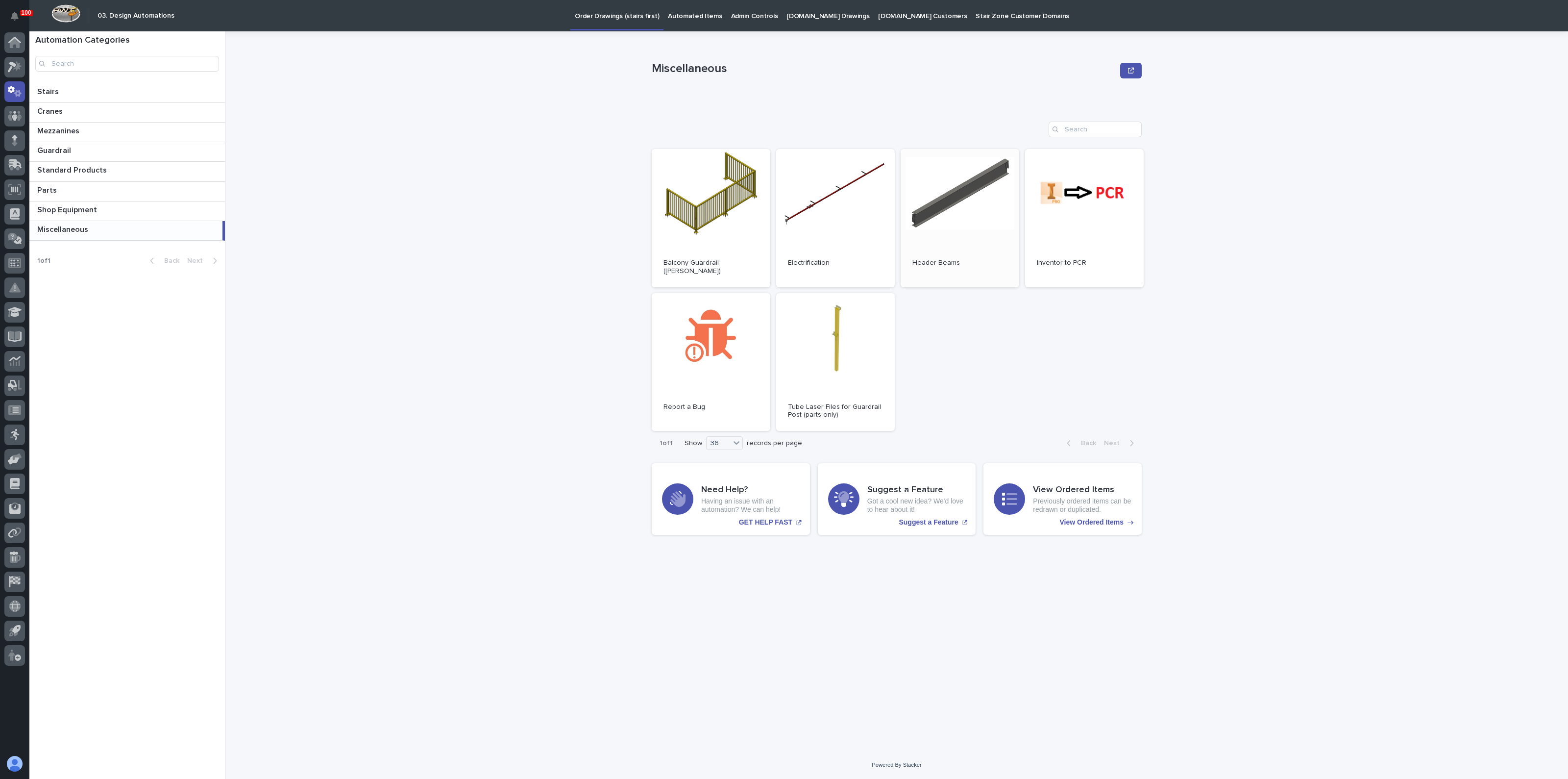
click at [989, 236] on link "Open" at bounding box center [960, 218] width 119 height 138
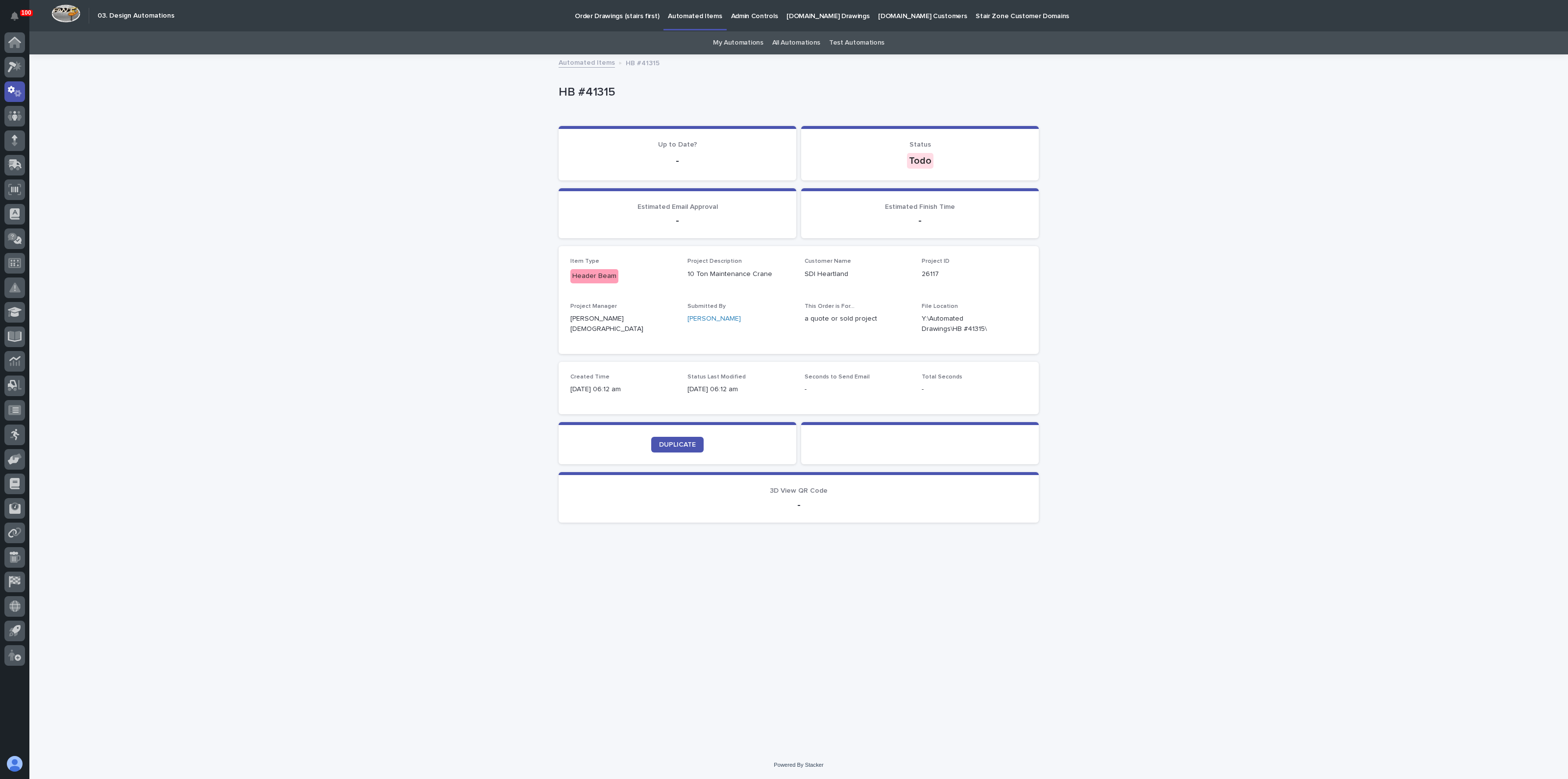
click at [282, 247] on div "Loading... Saving… Loading... Saving… HB #41315 HB #41315 Sorry, there was an e…" at bounding box center [799, 403] width 1539 height 696
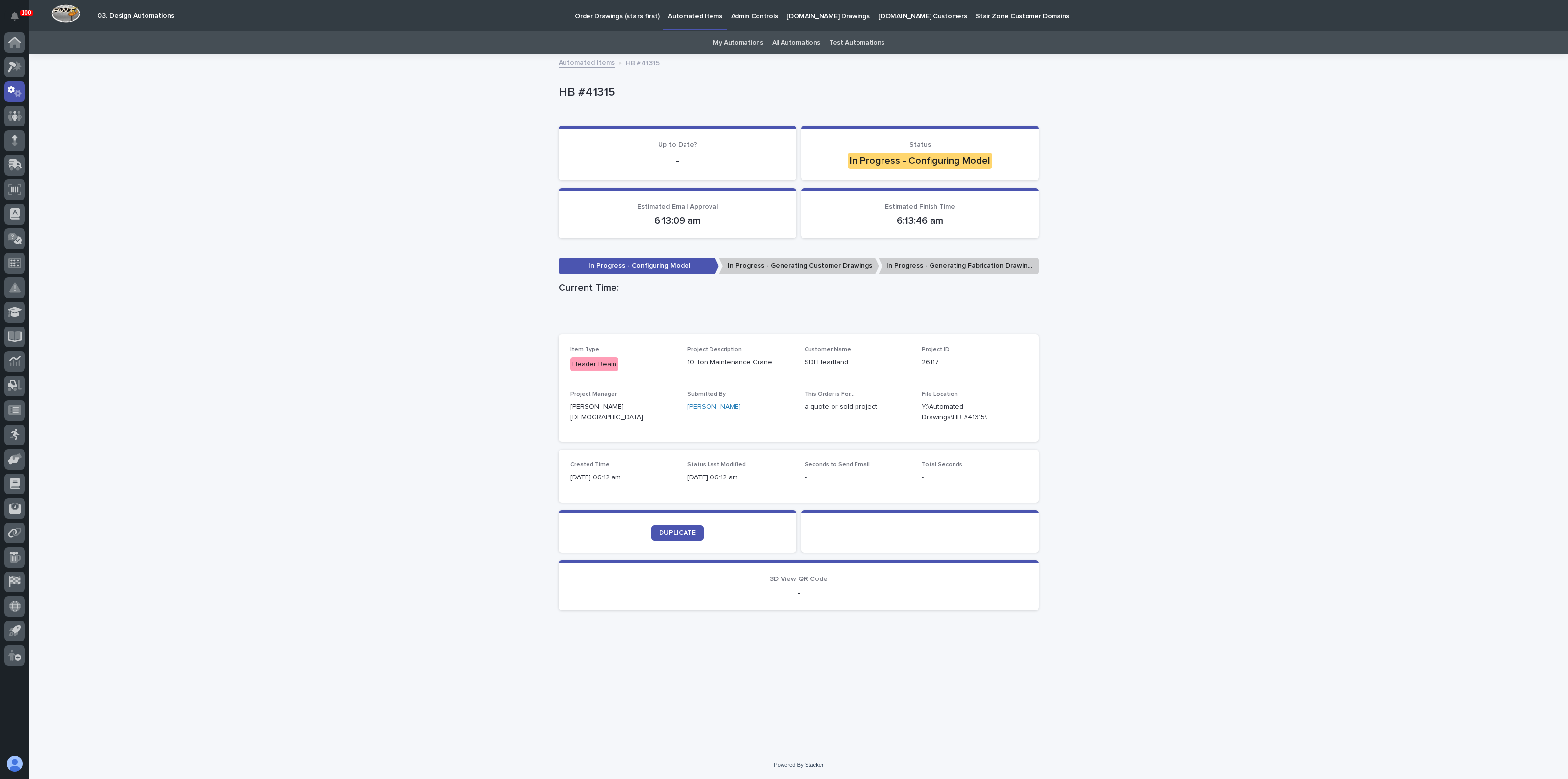
click at [484, 379] on div "Loading... Saving… Loading... Saving… HB #41315 HB #41315 Sorry, there was an e…" at bounding box center [799, 403] width 1539 height 696
